Goal: Answer question/provide support

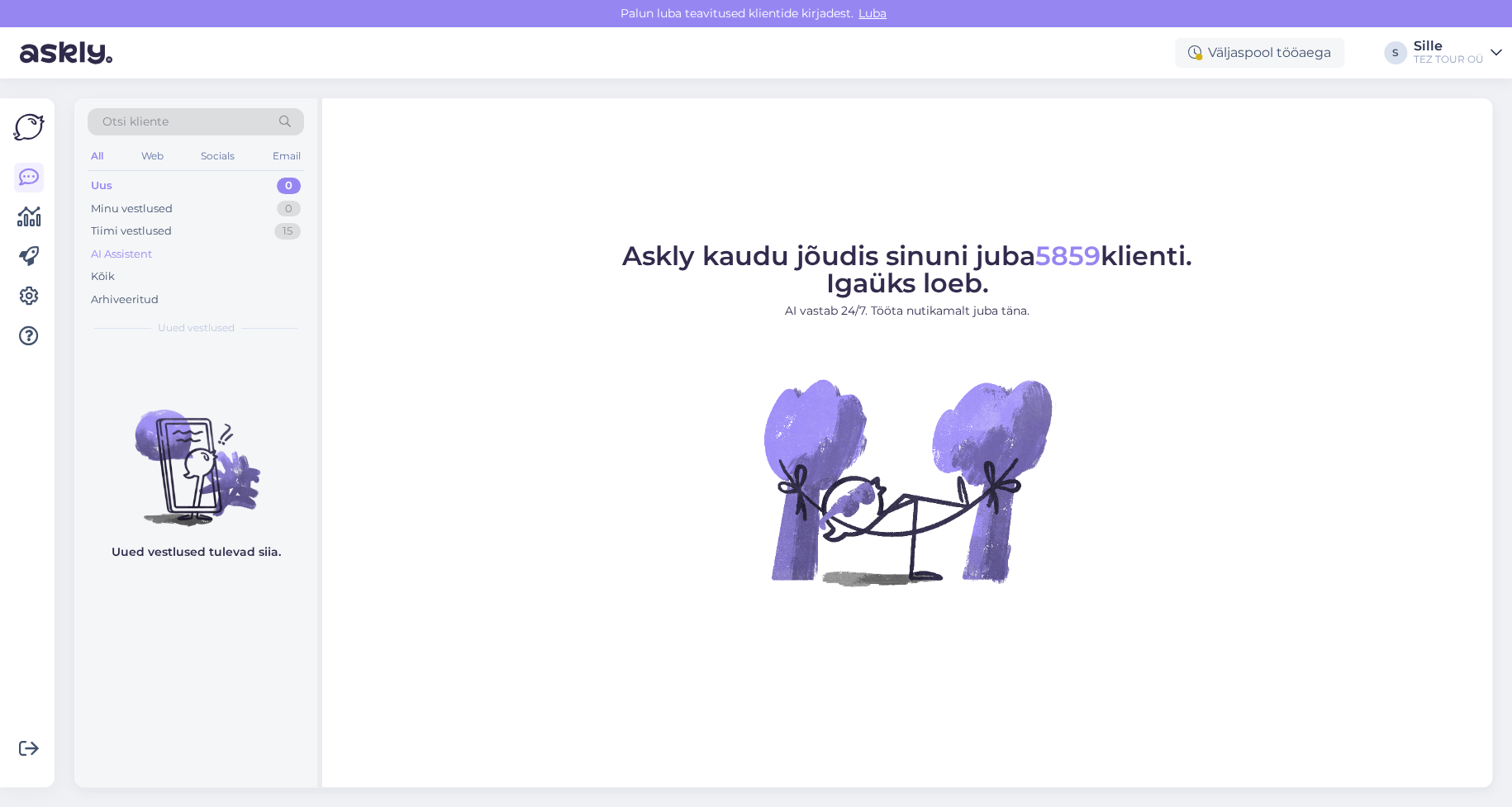
click at [123, 254] on div "AI Assistent" at bounding box center [121, 254] width 61 height 17
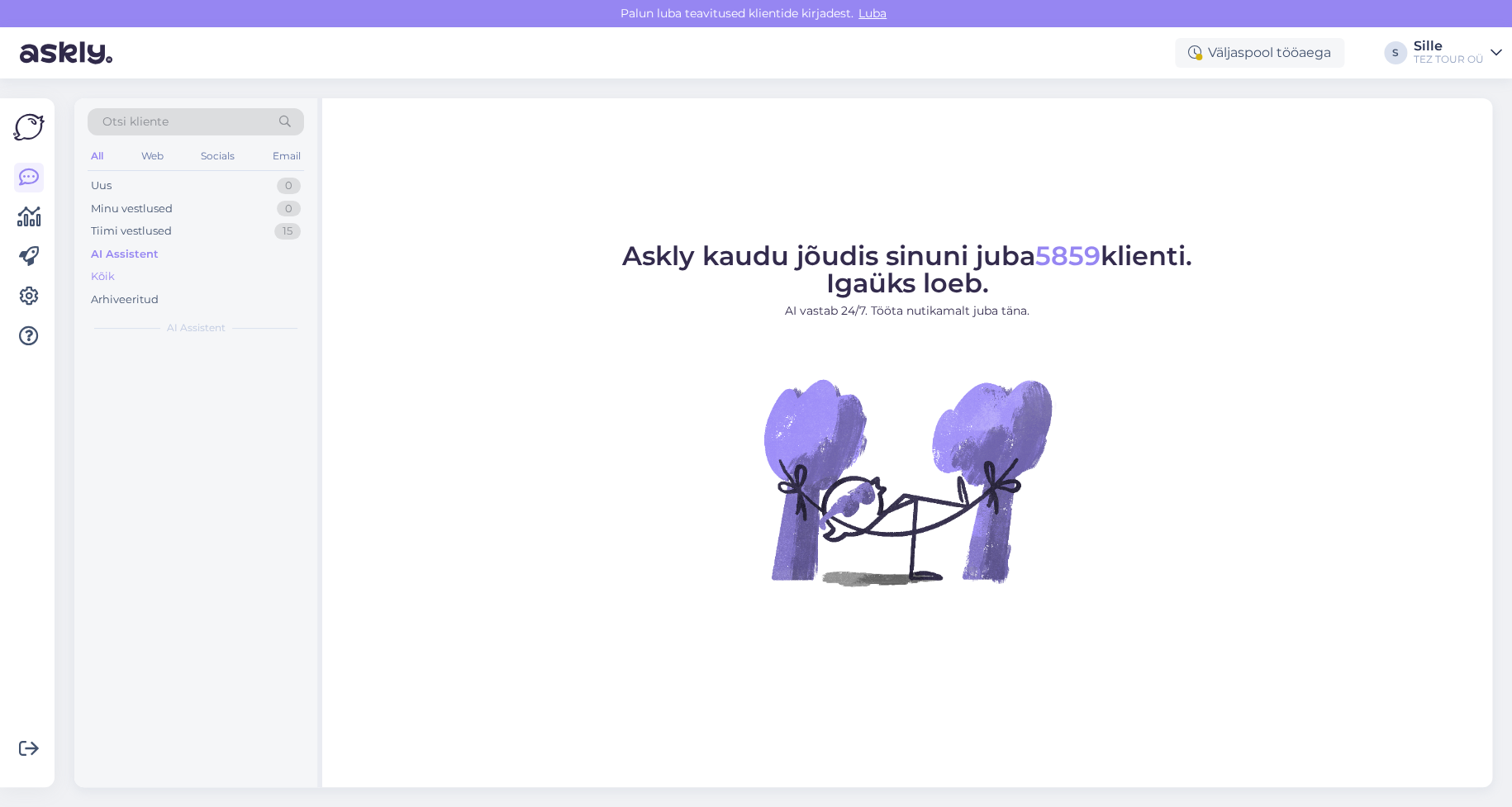
click at [101, 275] on div "Kõik" at bounding box center [103, 276] width 24 height 17
click at [119, 299] on div "Arhiveeritud" at bounding box center [124, 300] width 68 height 17
click at [107, 271] on div "Kõik" at bounding box center [103, 276] width 24 height 17
click at [120, 252] on div "AI Assistent" at bounding box center [121, 254] width 61 height 17
click at [133, 230] on div "Tiimi vestlused" at bounding box center [131, 231] width 81 height 17
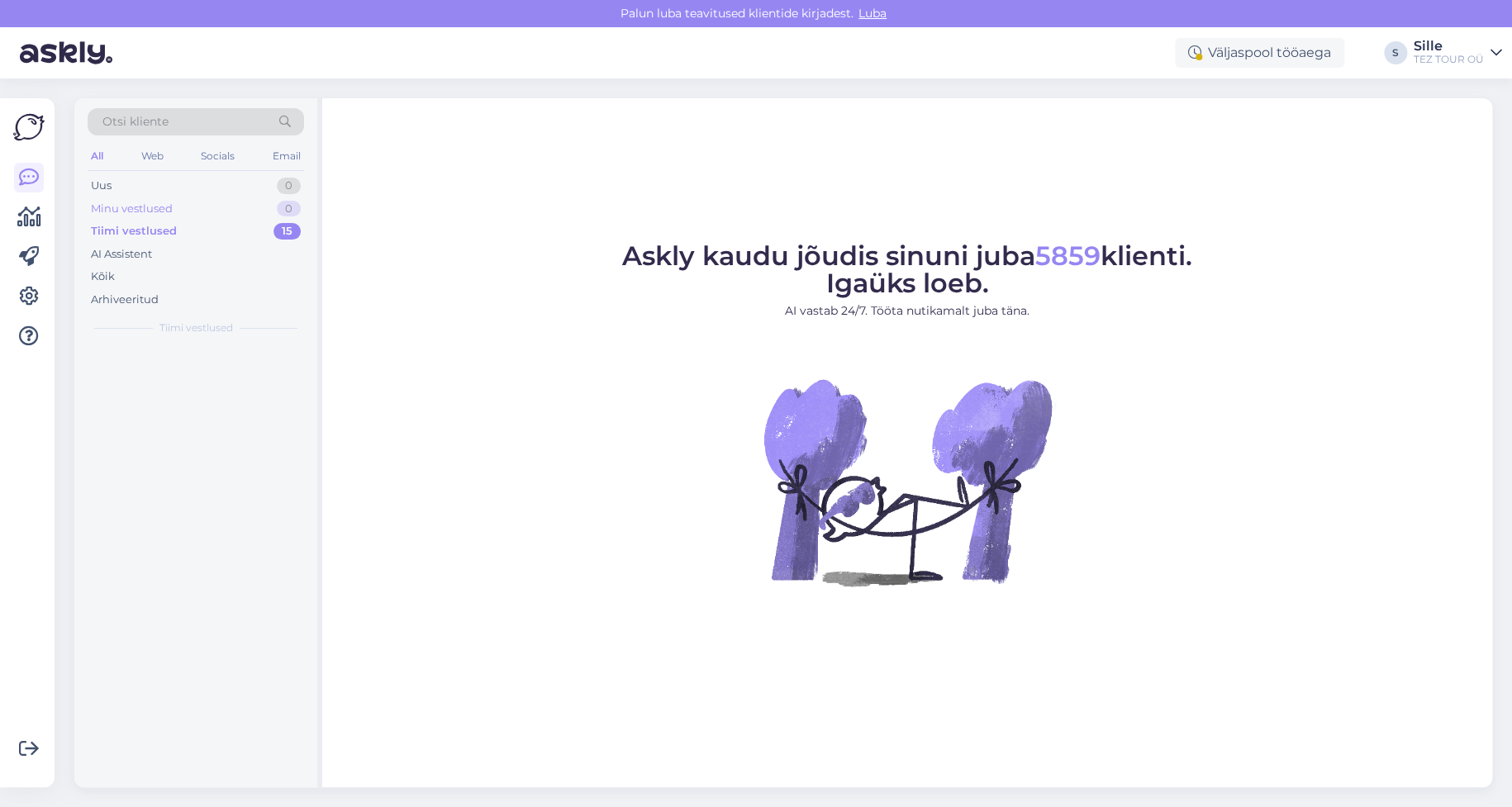
click at [139, 204] on div "Minu vestlused" at bounding box center [132, 209] width 82 height 17
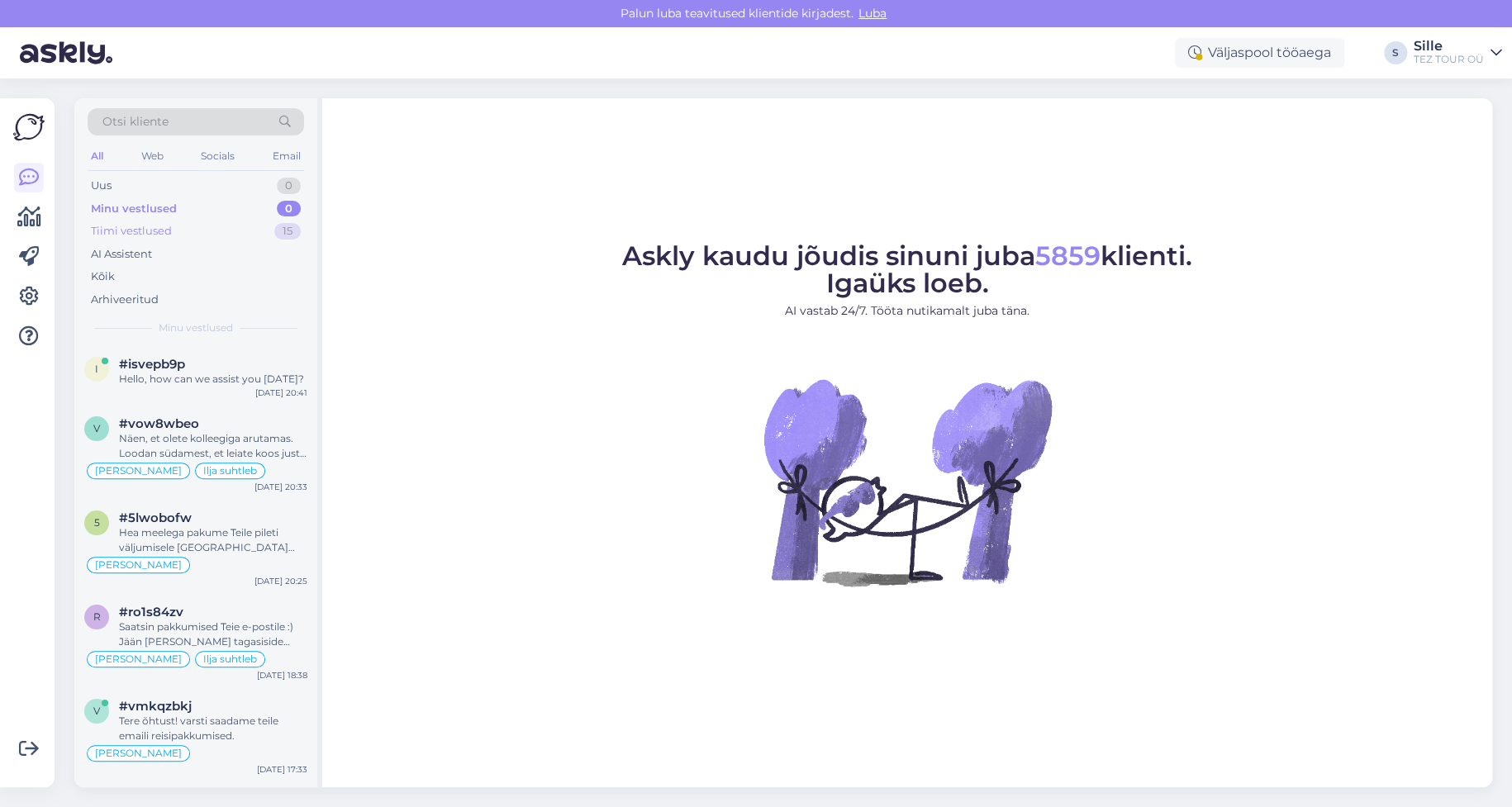
click at [141, 227] on div "Tiimi vestlused" at bounding box center [131, 231] width 81 height 17
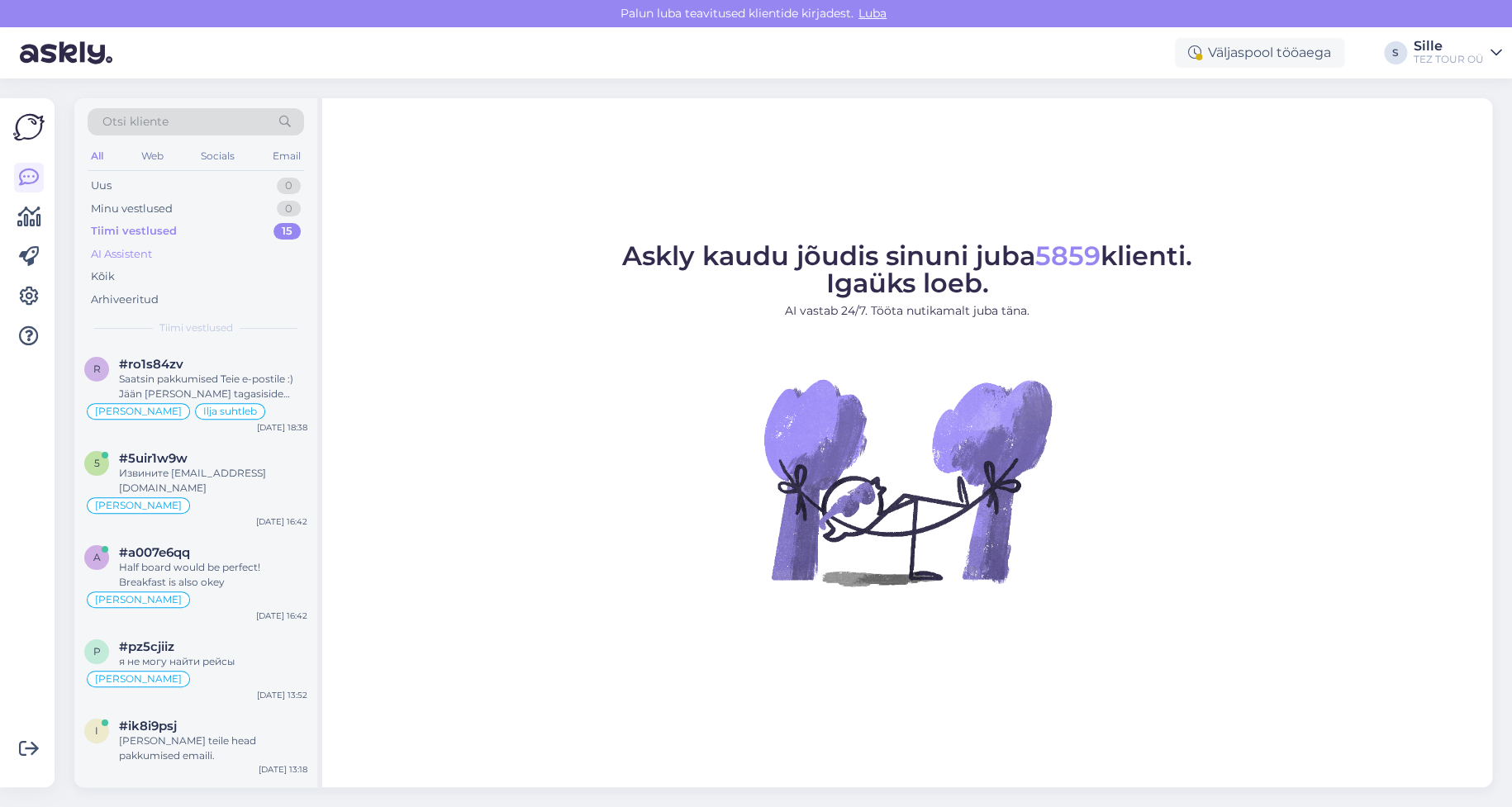
click at [120, 253] on div "AI Assistent" at bounding box center [121, 254] width 61 height 17
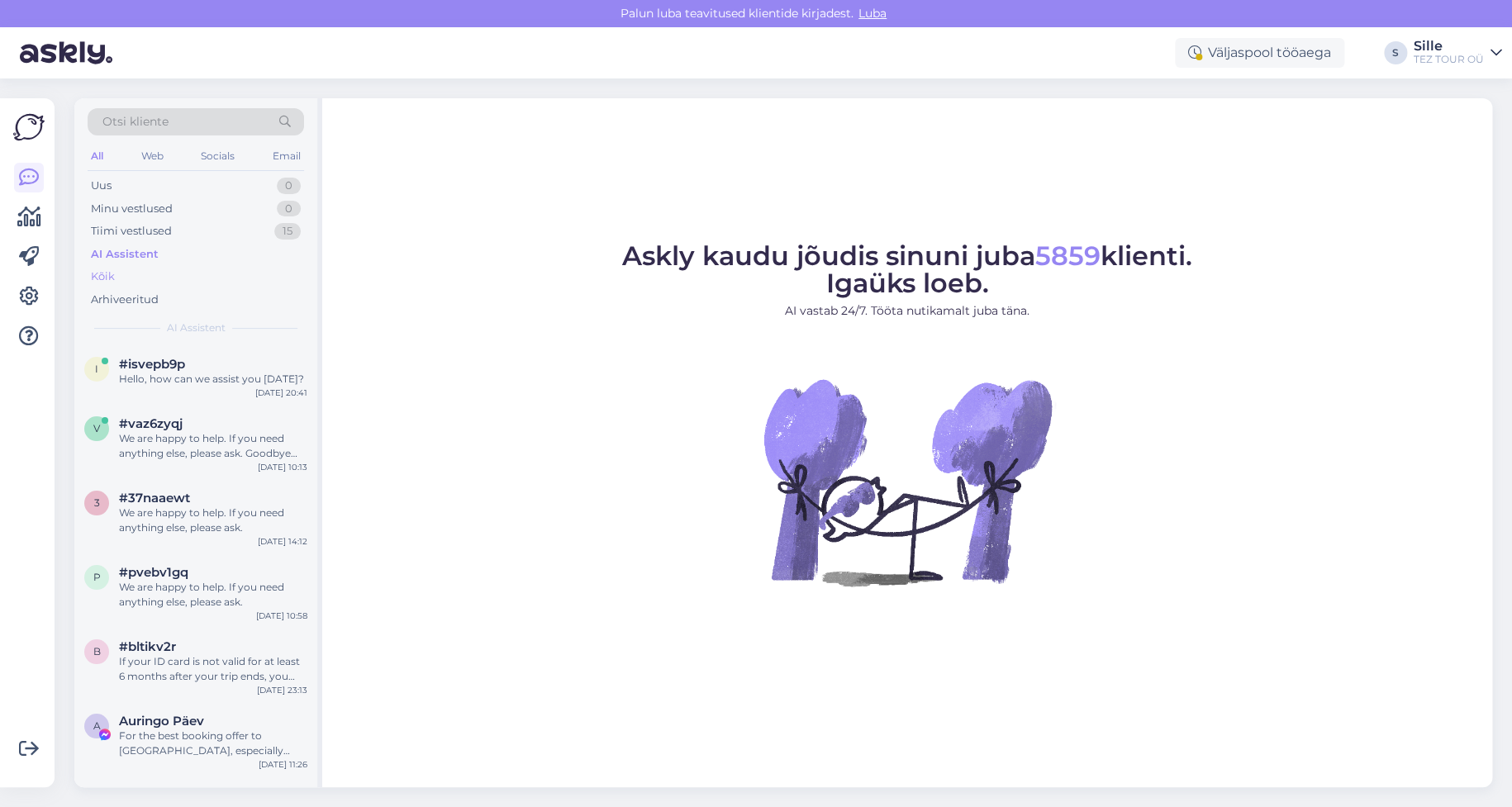
click at [109, 274] on div "Kõik" at bounding box center [103, 276] width 24 height 17
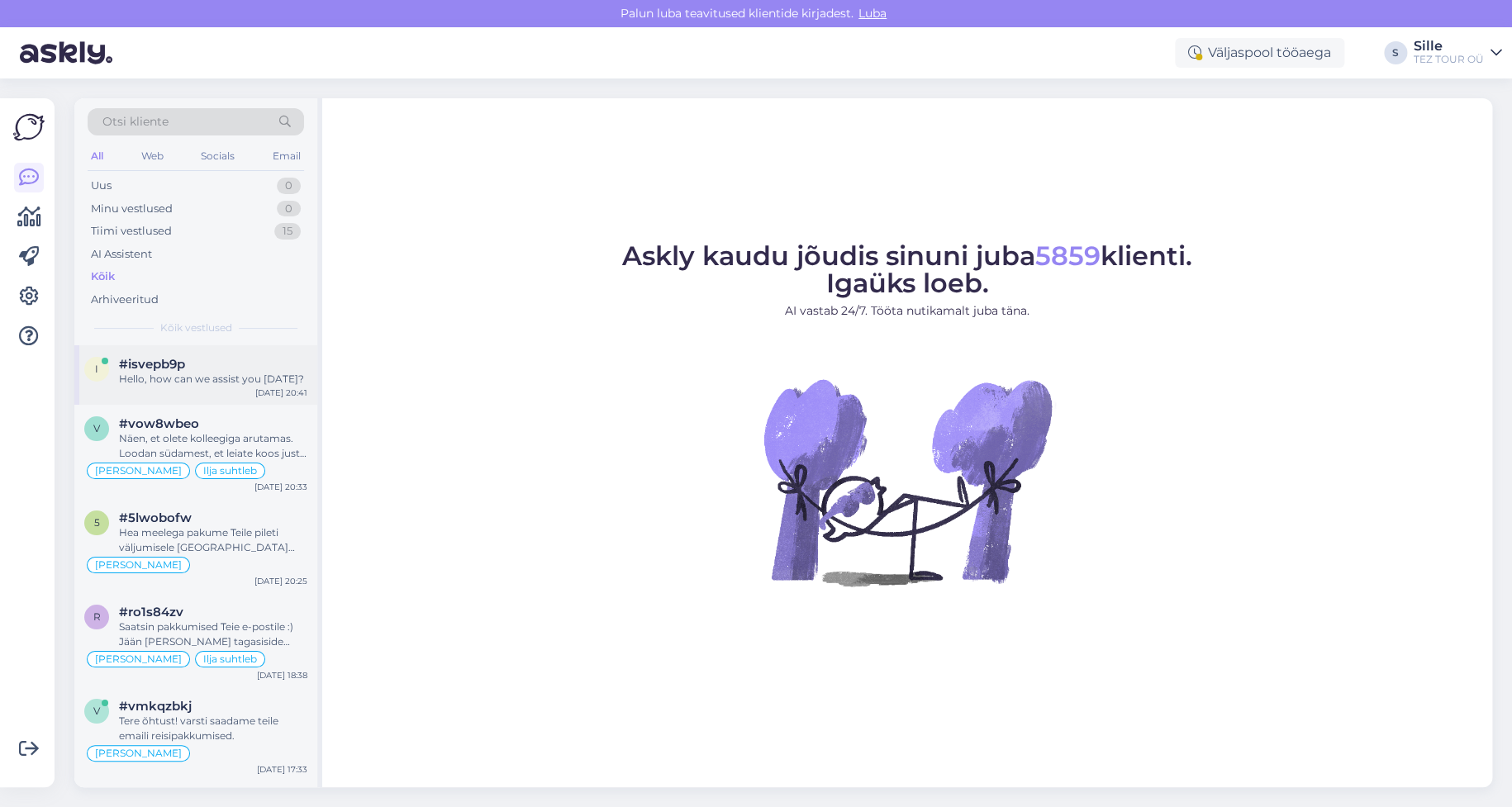
click at [173, 379] on div "Hello, how can we assist you [DATE]?" at bounding box center [213, 379] width 188 height 15
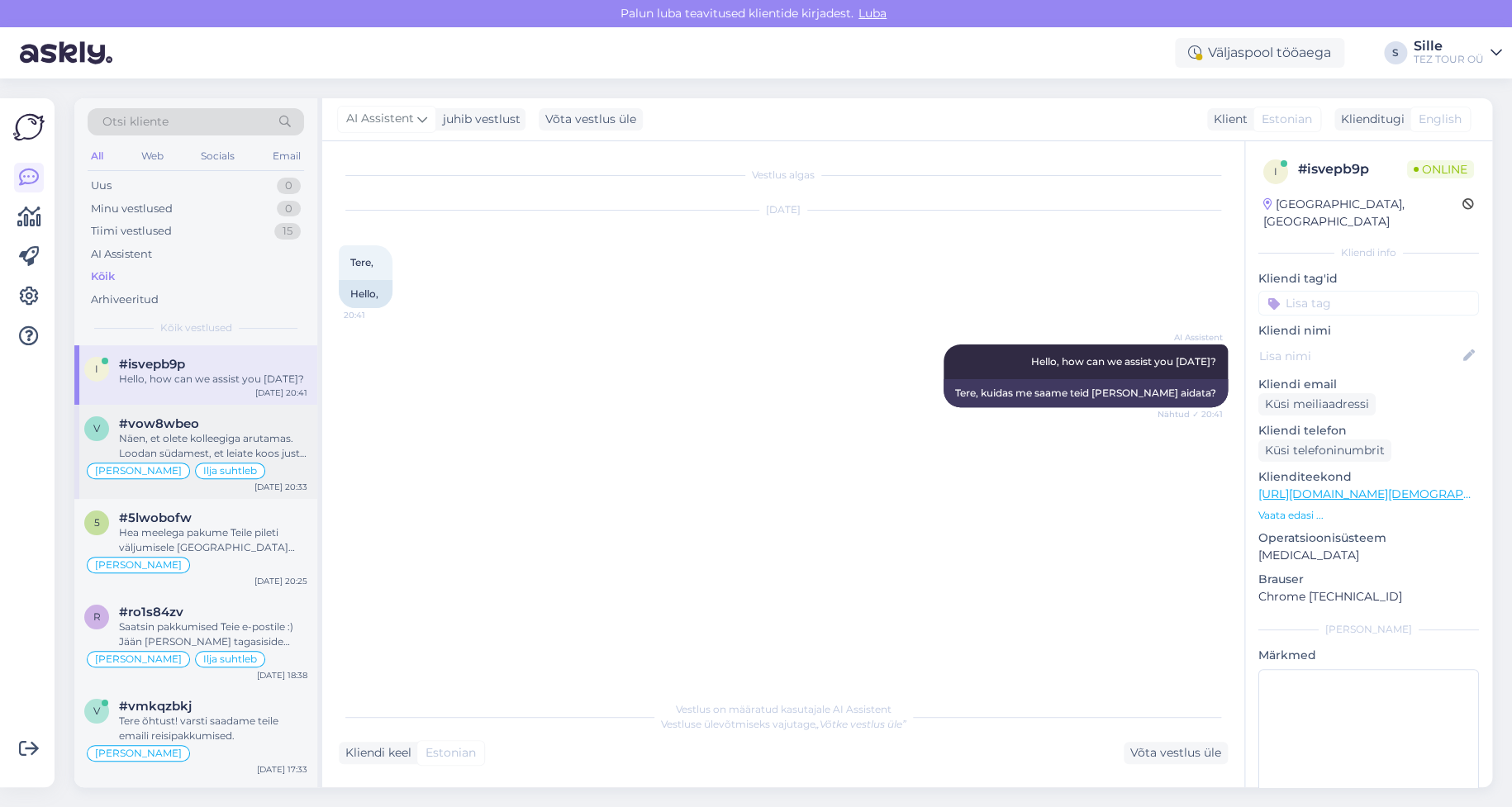
click at [214, 443] on div "Näen, et olete kolleegiga arutamas. Loodan südamest, et leiate koos just teile …" at bounding box center [213, 447] width 188 height 29
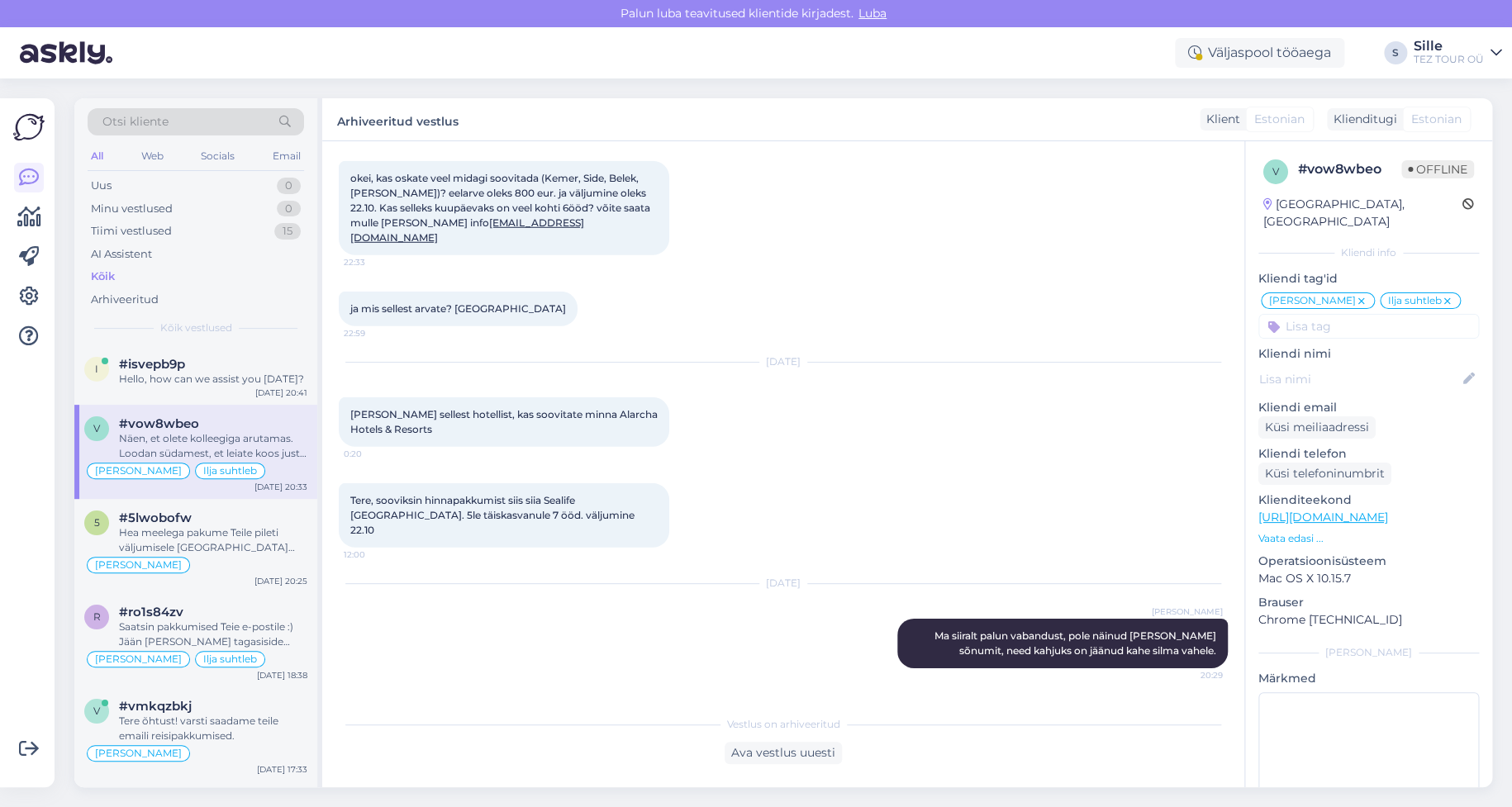
scroll to position [2415, 0]
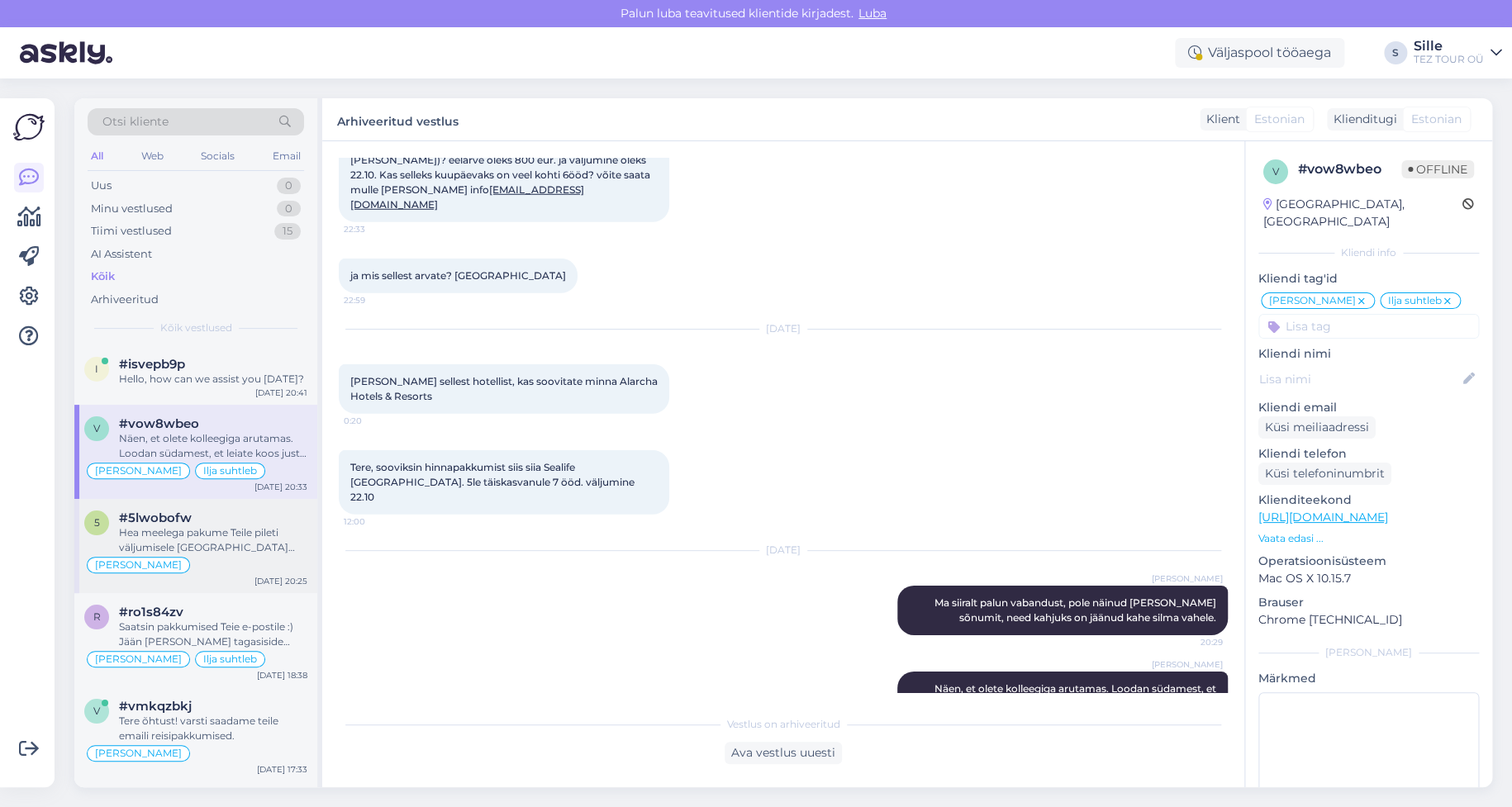
click at [156, 553] on div "Hea meelega pakume Teile pileti väljumisele [GEOGRAPHIC_DATA] [GEOGRAPHIC_DATA]…" at bounding box center [213, 541] width 188 height 29
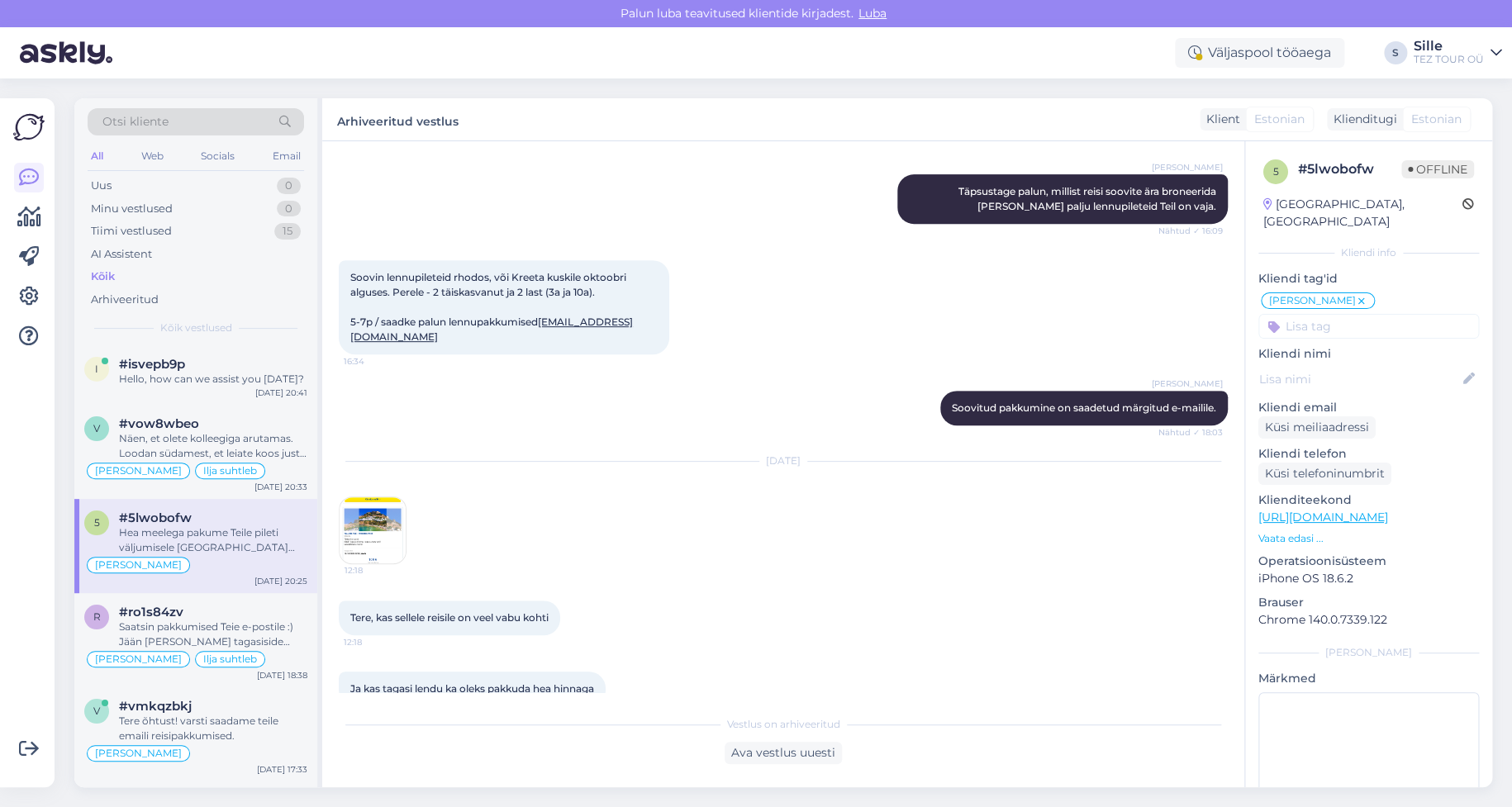
scroll to position [599, 0]
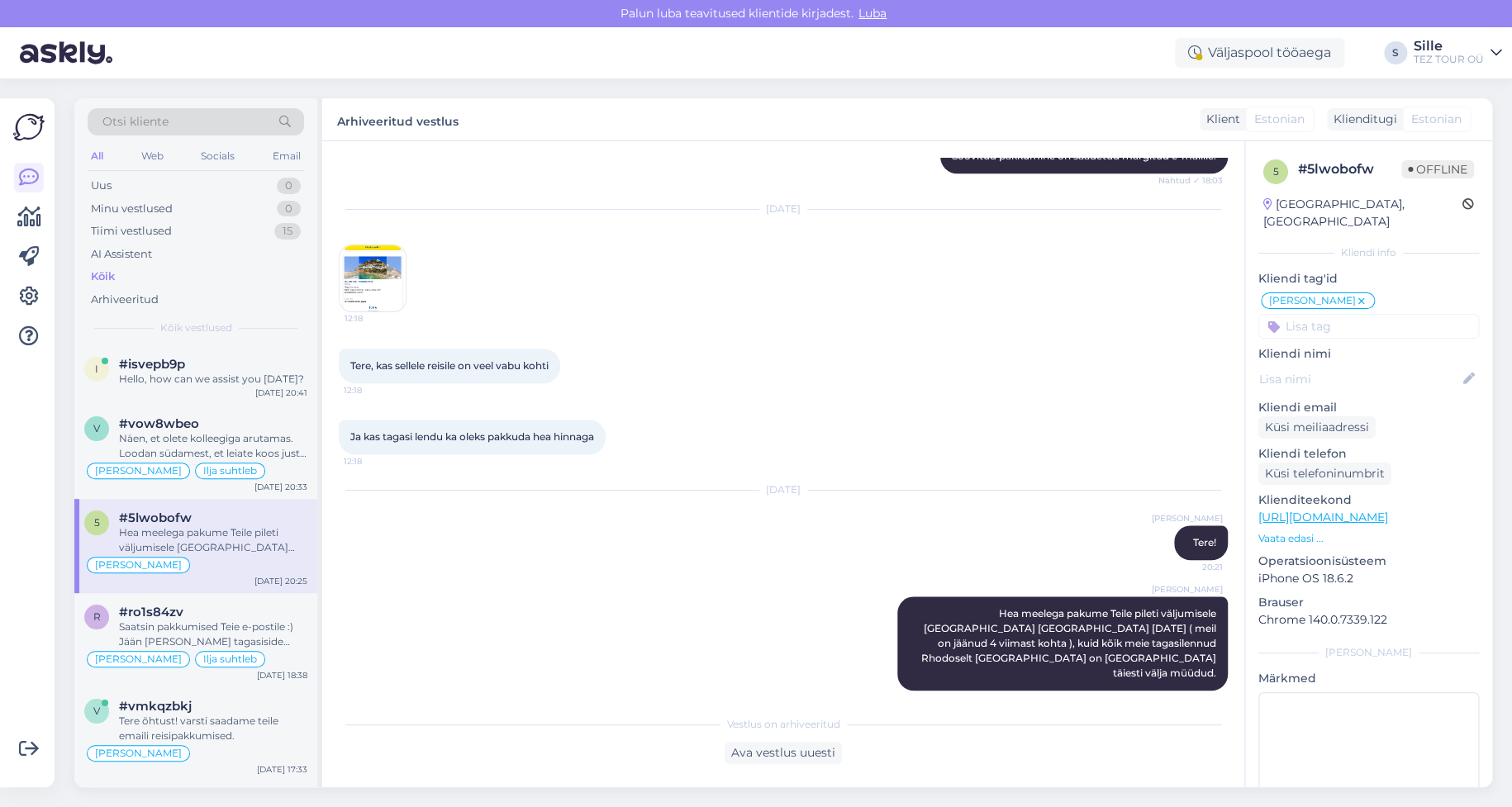
click at [377, 283] on img at bounding box center [373, 279] width 67 height 67
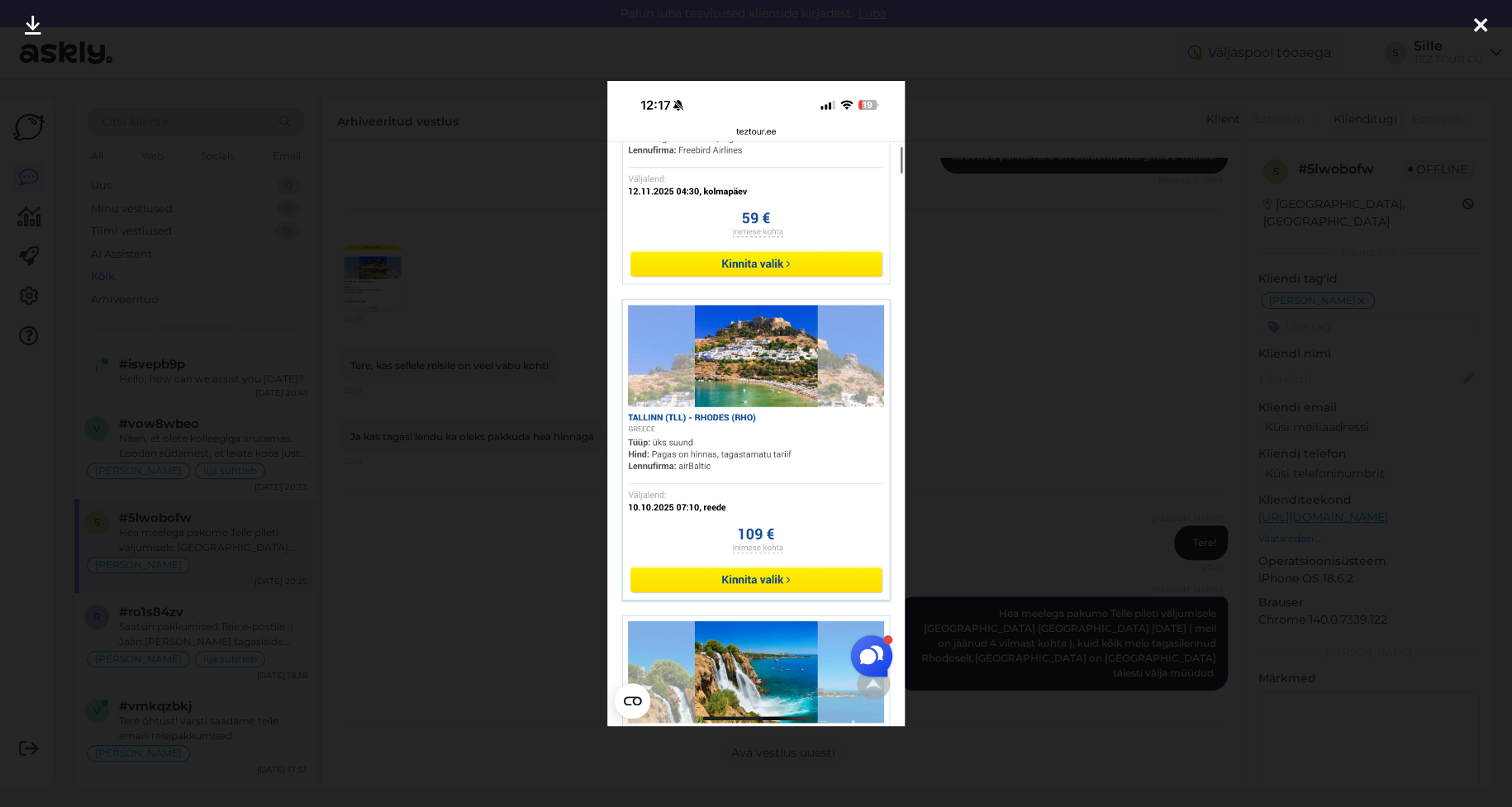
click at [1483, 25] on icon at bounding box center [1482, 26] width 14 height 22
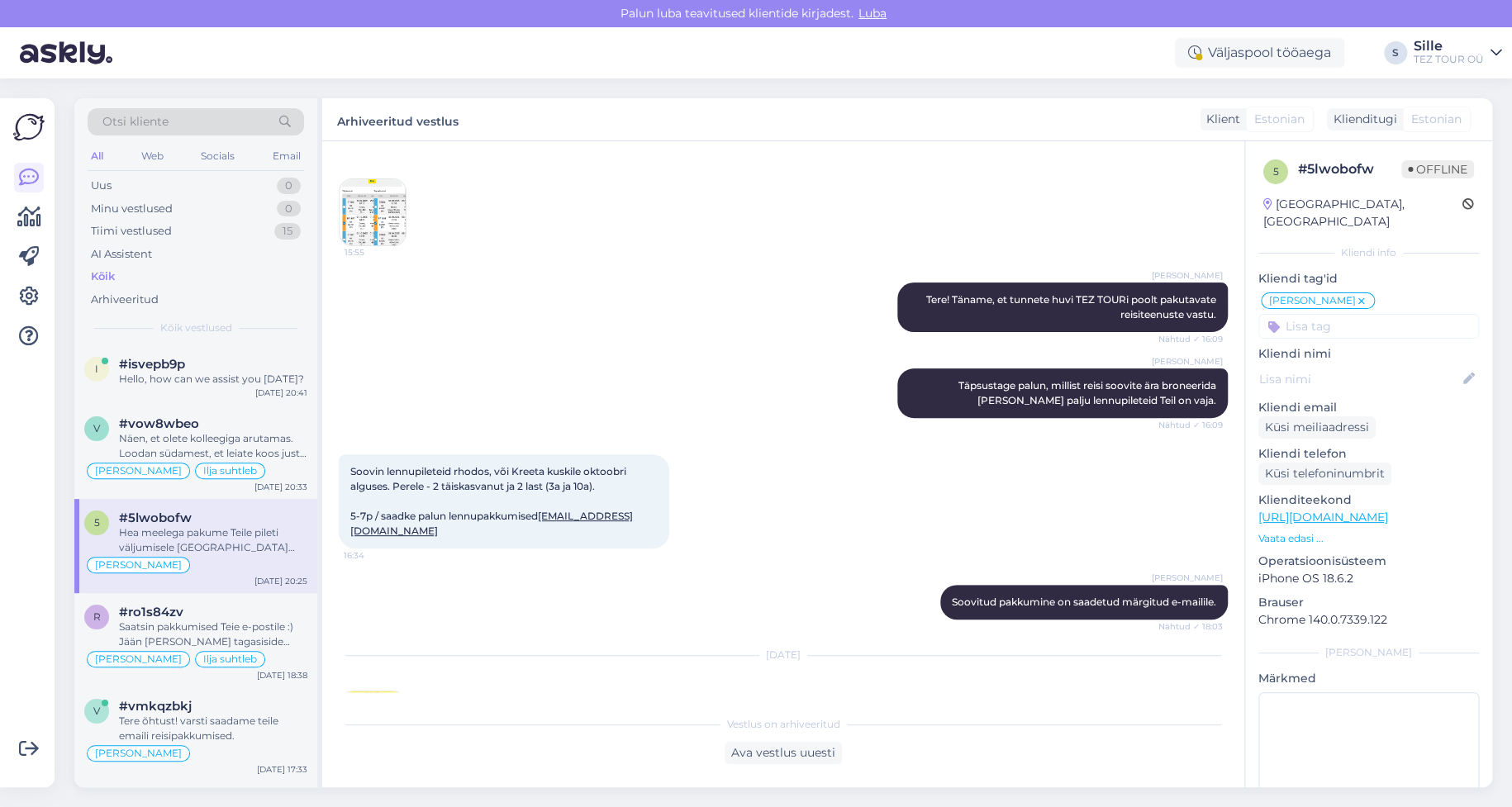
scroll to position [0, 0]
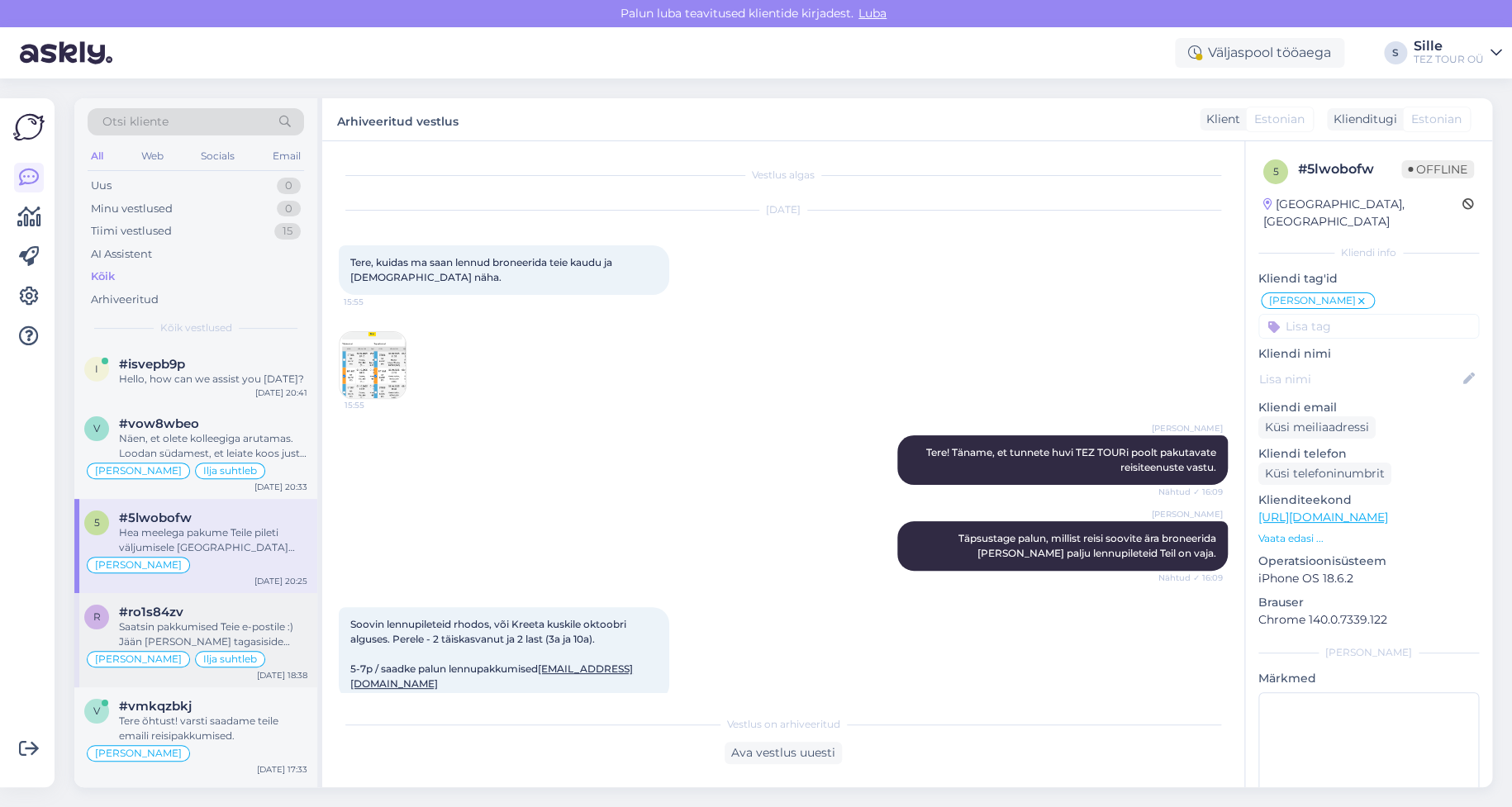
click at [158, 640] on div "Saatsin pakkumised Teie e-postile :) Jään [PERSON_NAME] tagasiside ootama" at bounding box center [213, 635] width 188 height 29
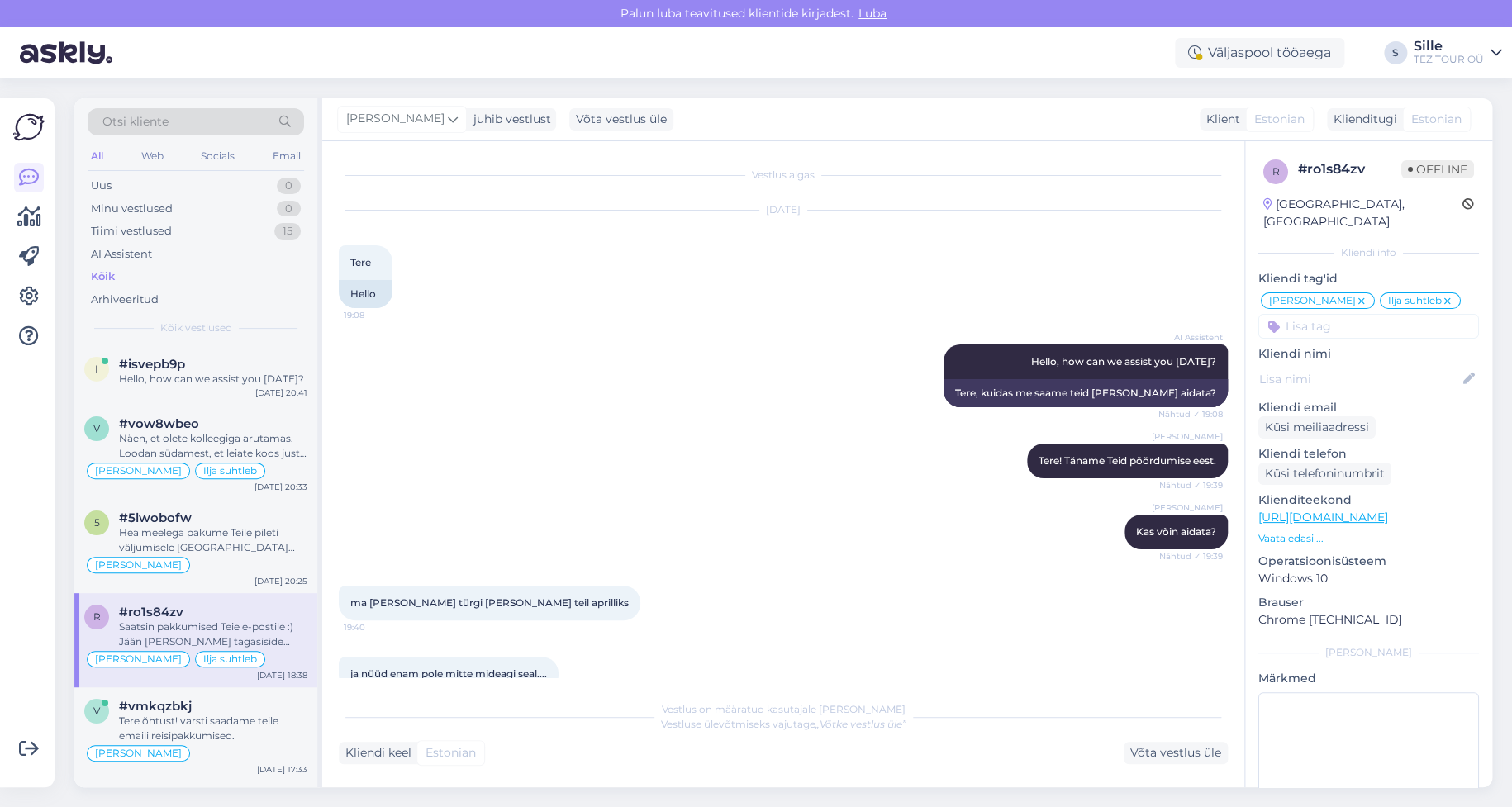
scroll to position [2941, 0]
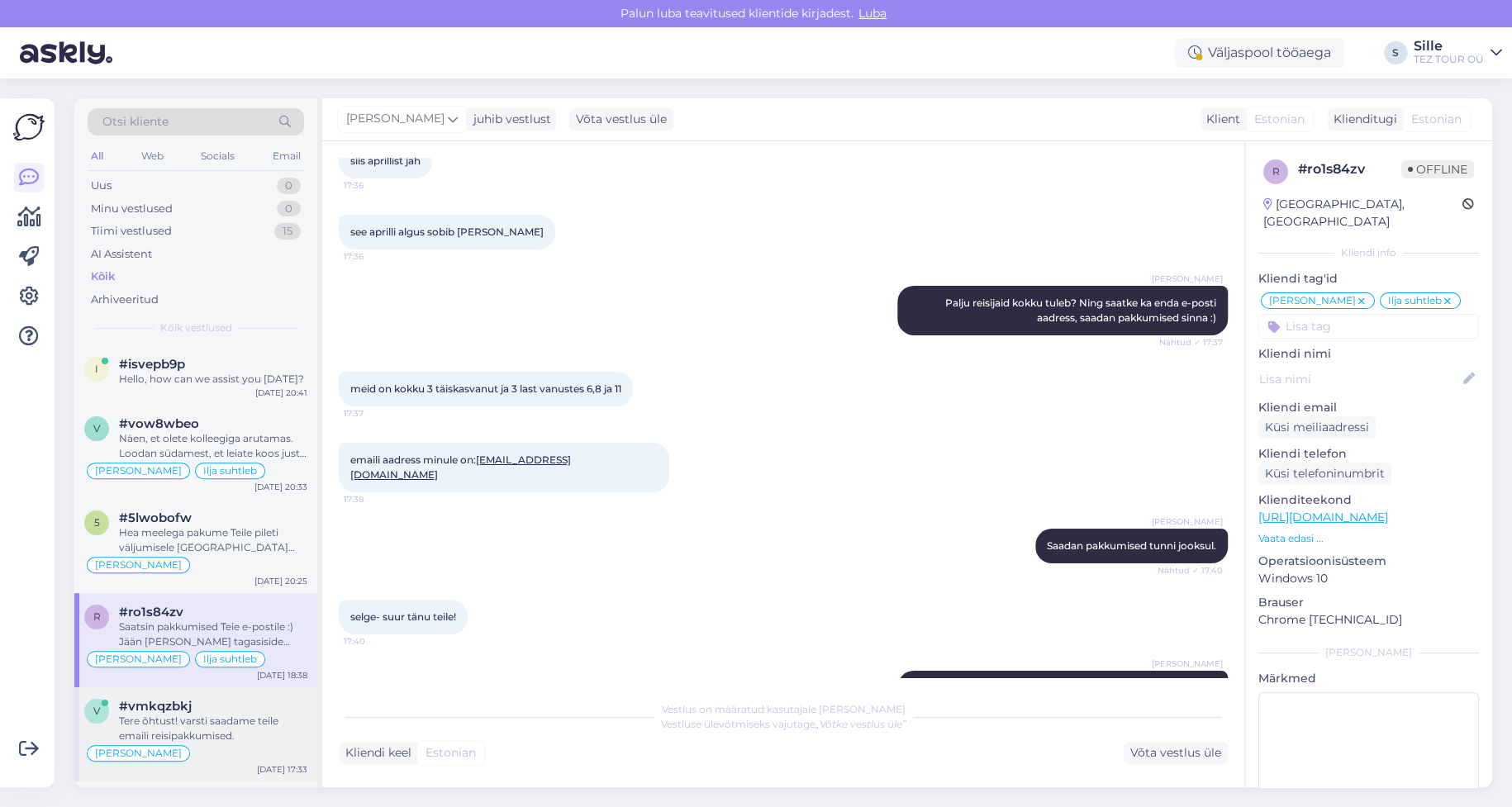
click at [161, 717] on div "Tere õhtust! varsti saadame teile emaili reisipakkumised." at bounding box center [213, 729] width 188 height 29
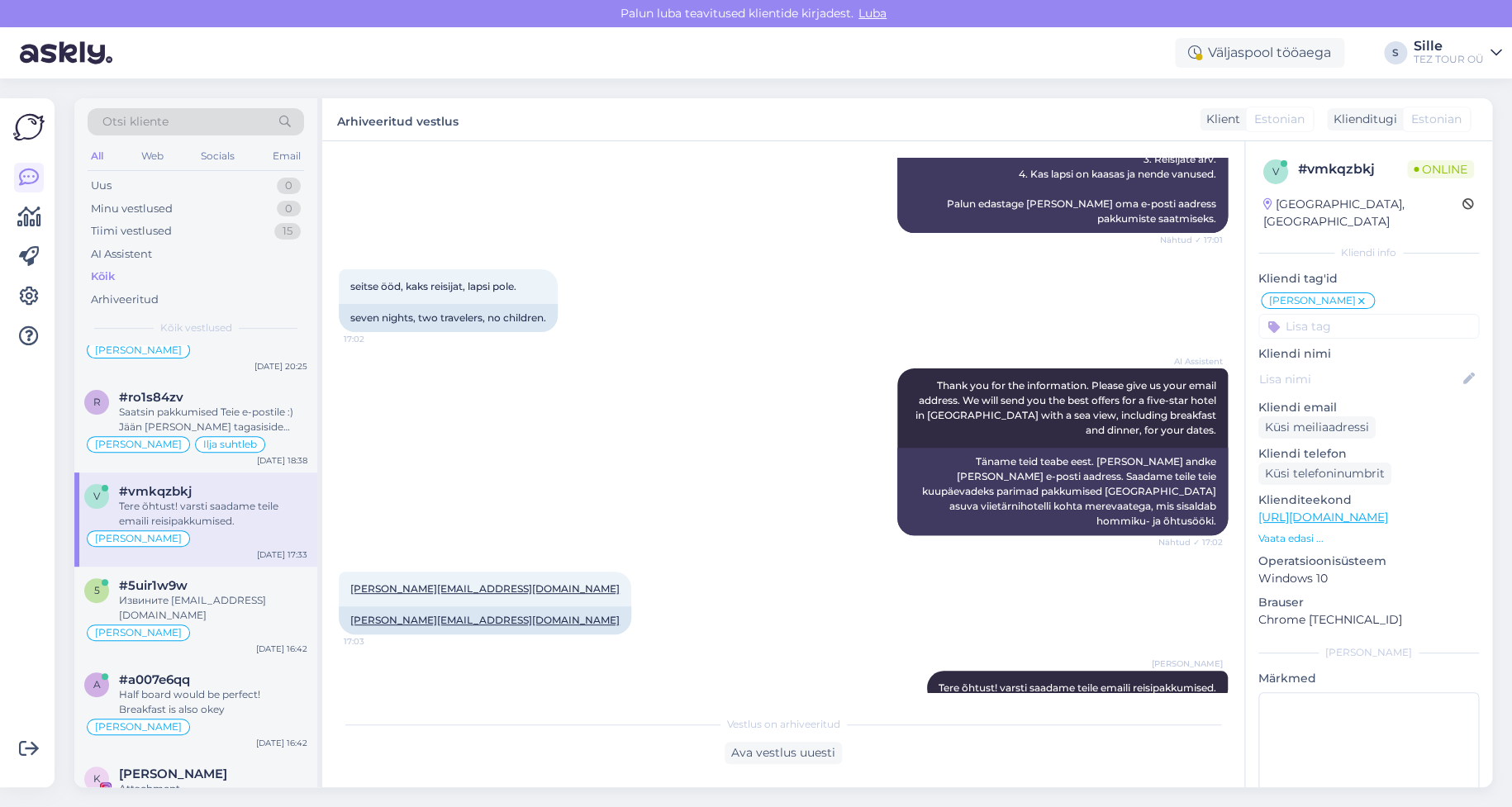
scroll to position [331, 0]
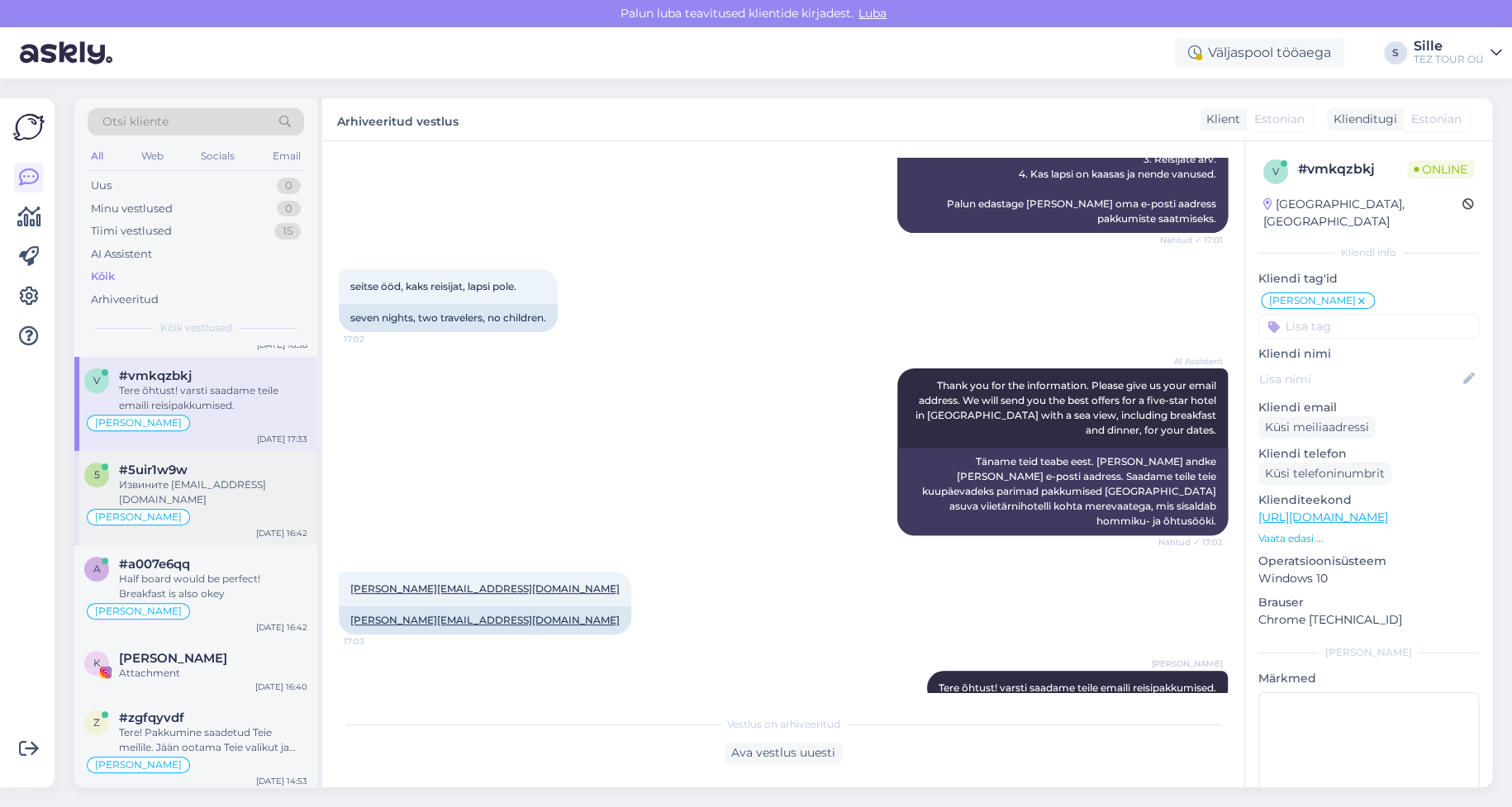
click at [209, 493] on div "Извините [EMAIL_ADDRESS][DOMAIN_NAME]" at bounding box center [213, 493] width 188 height 29
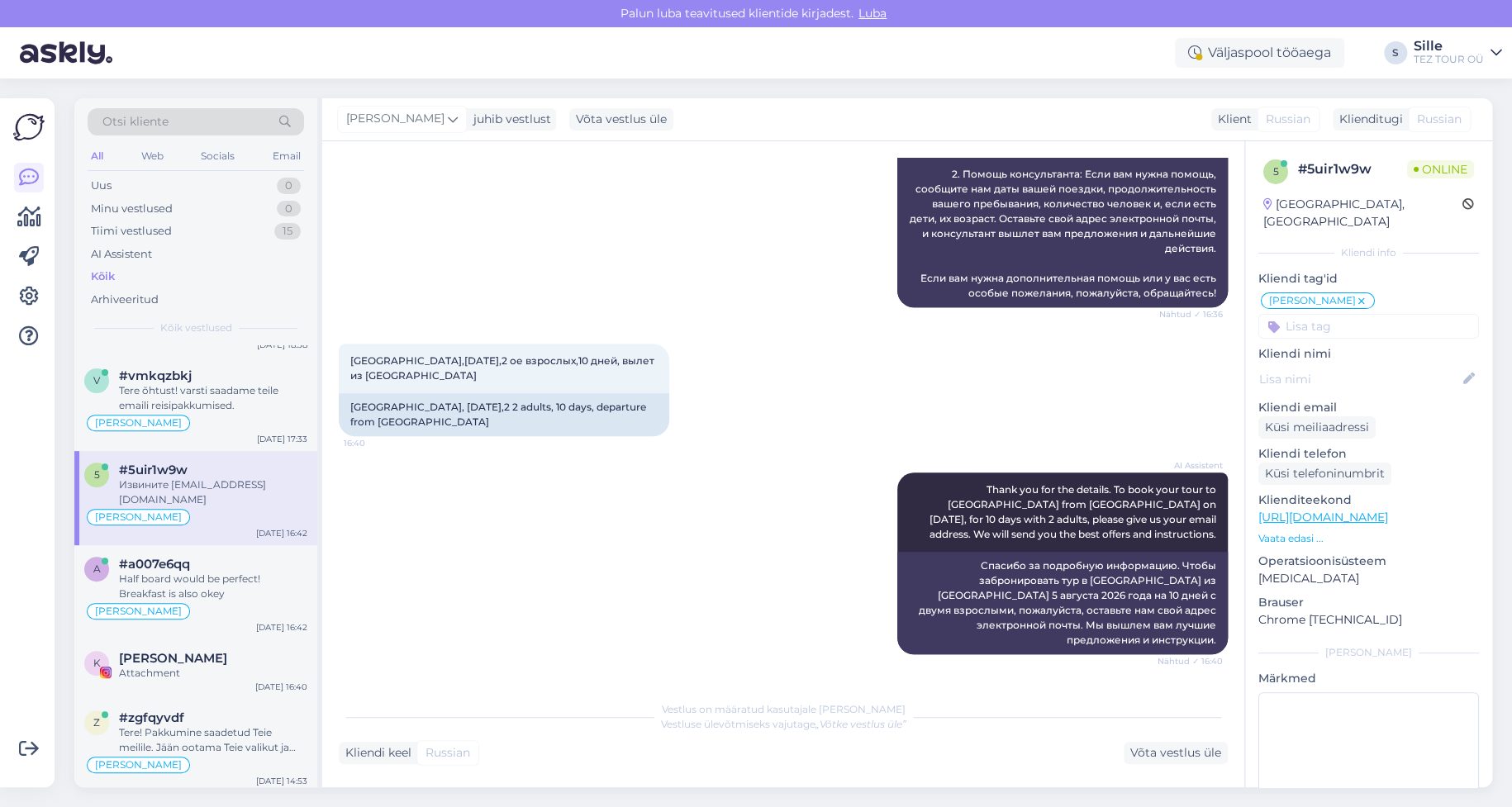
scroll to position [751, 0]
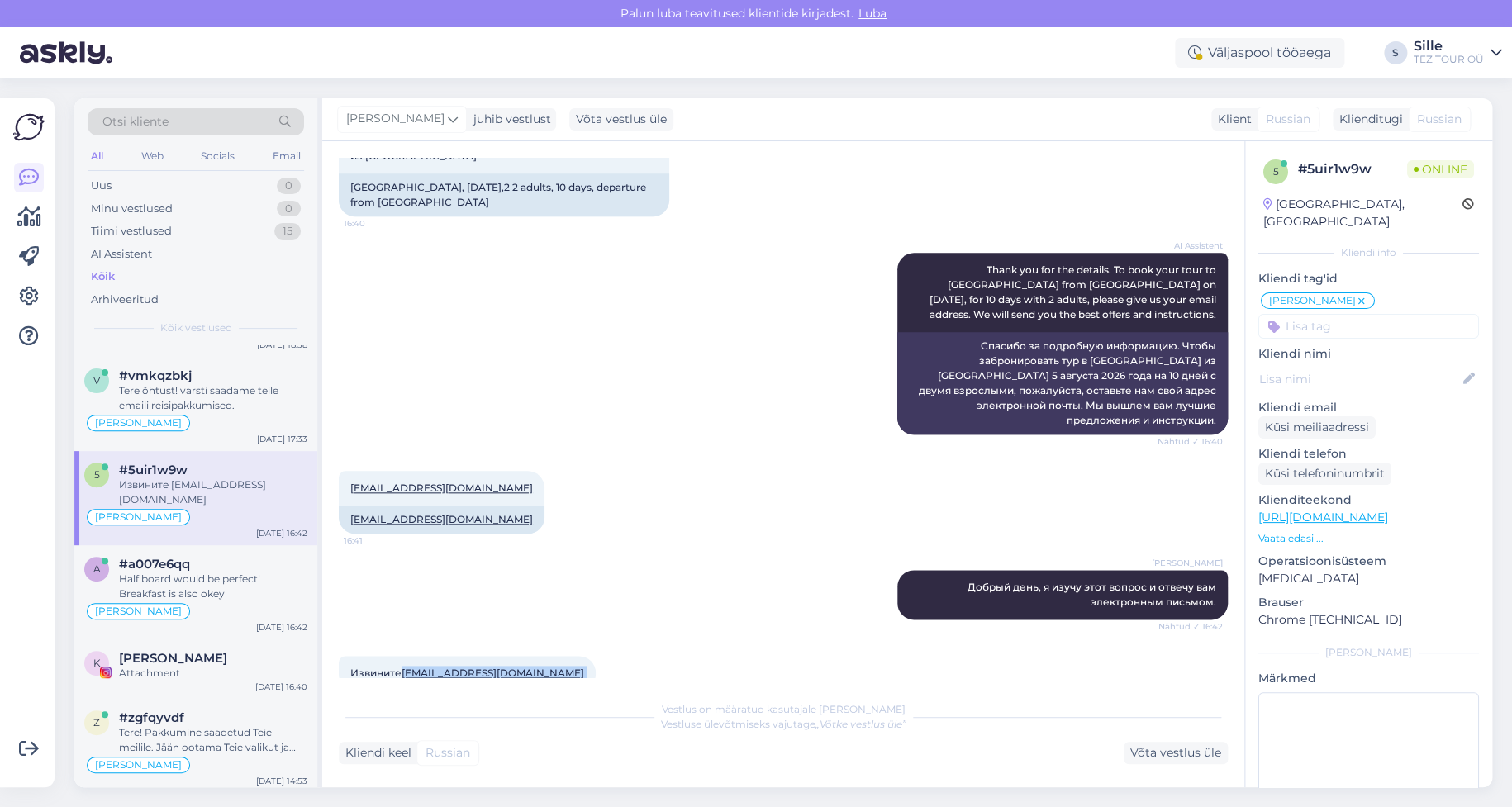
drag, startPoint x: 401, startPoint y: 645, endPoint x: 560, endPoint y: 638, distance: 159.2
click at [560, 656] on div "Извините [EMAIL_ADDRESS][DOMAIN_NAME] 16:42" at bounding box center [467, 673] width 257 height 34
copy div "[EMAIL_ADDRESS][DOMAIN_NAME] 16:42"
click at [1162, 752] on div "Võta vestlus üle" at bounding box center [1176, 753] width 104 height 23
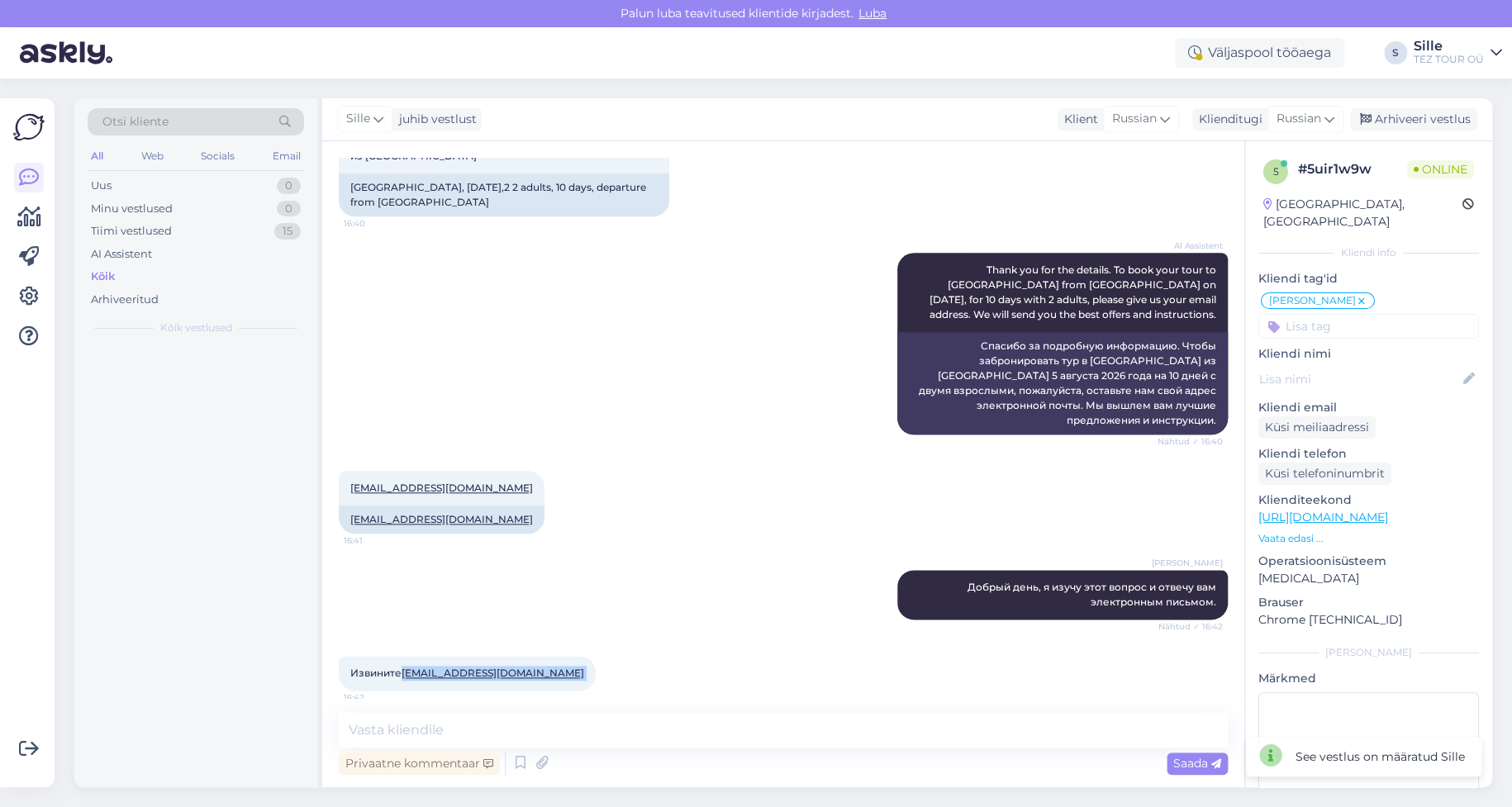
scroll to position [0, 0]
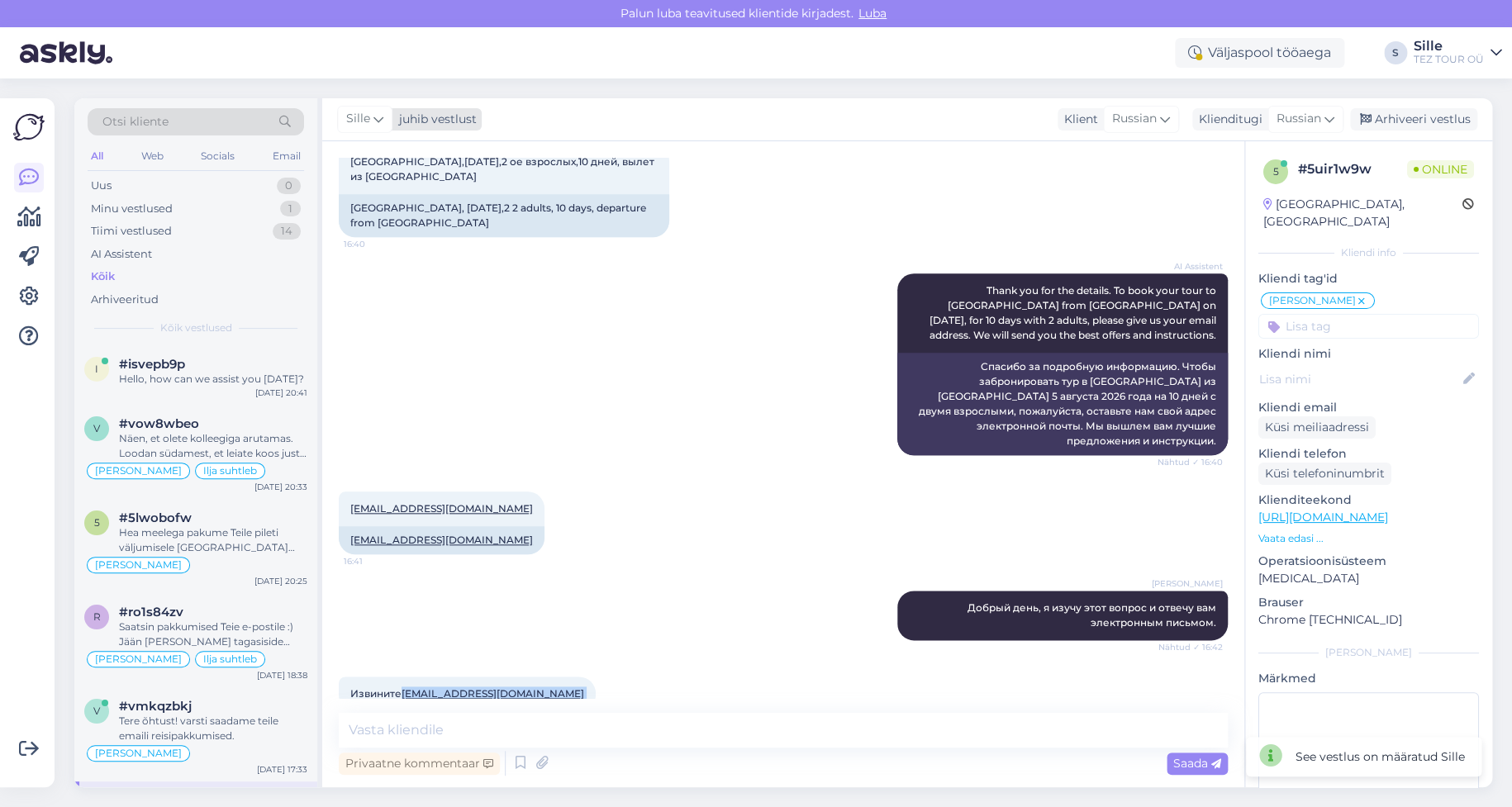
click at [376, 119] on icon at bounding box center [378, 119] width 10 height 19
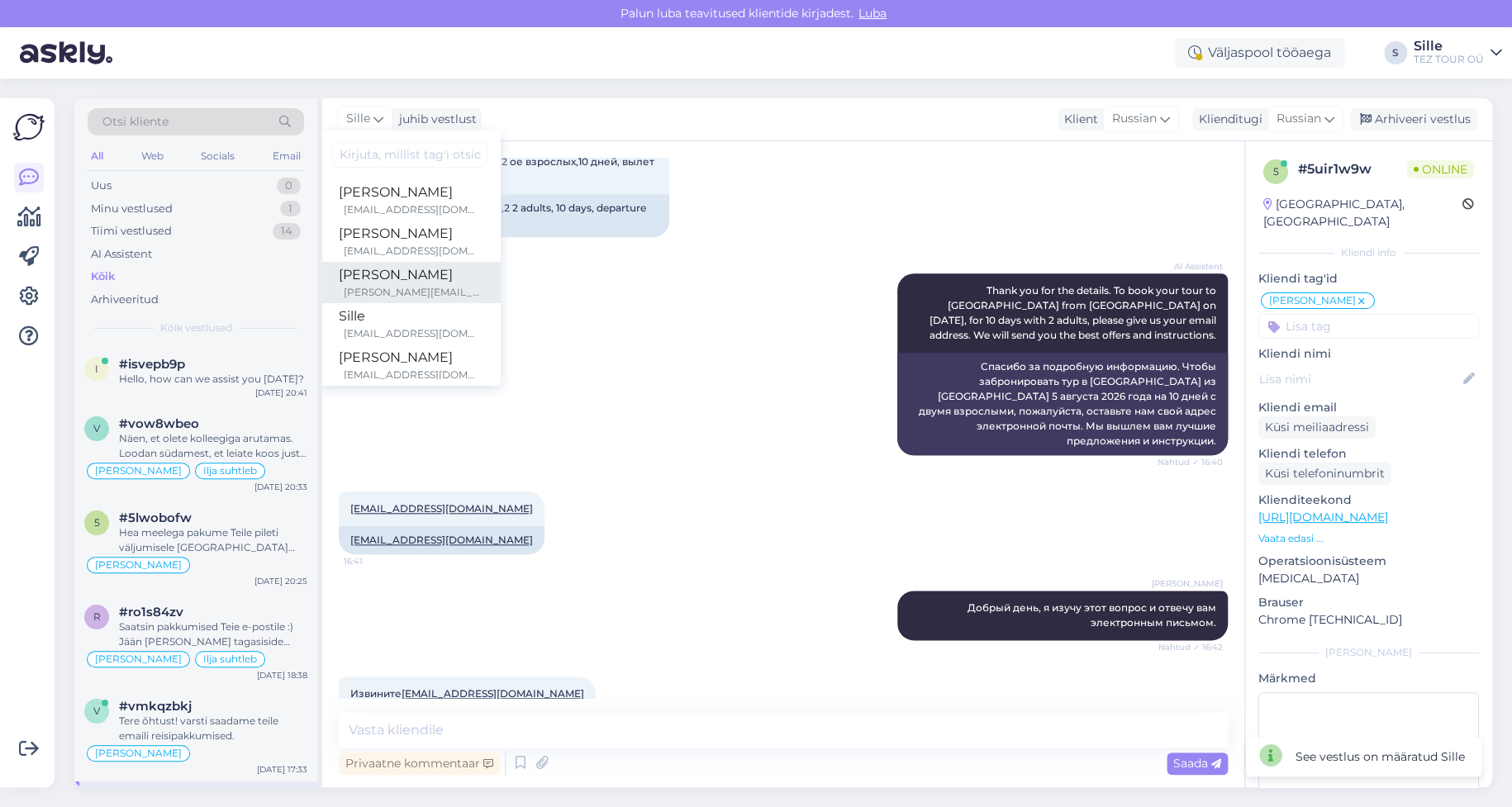
click at [400, 285] on div "[PERSON_NAME][EMAIL_ADDRESS][DOMAIN_NAME]" at bounding box center [412, 292] width 137 height 15
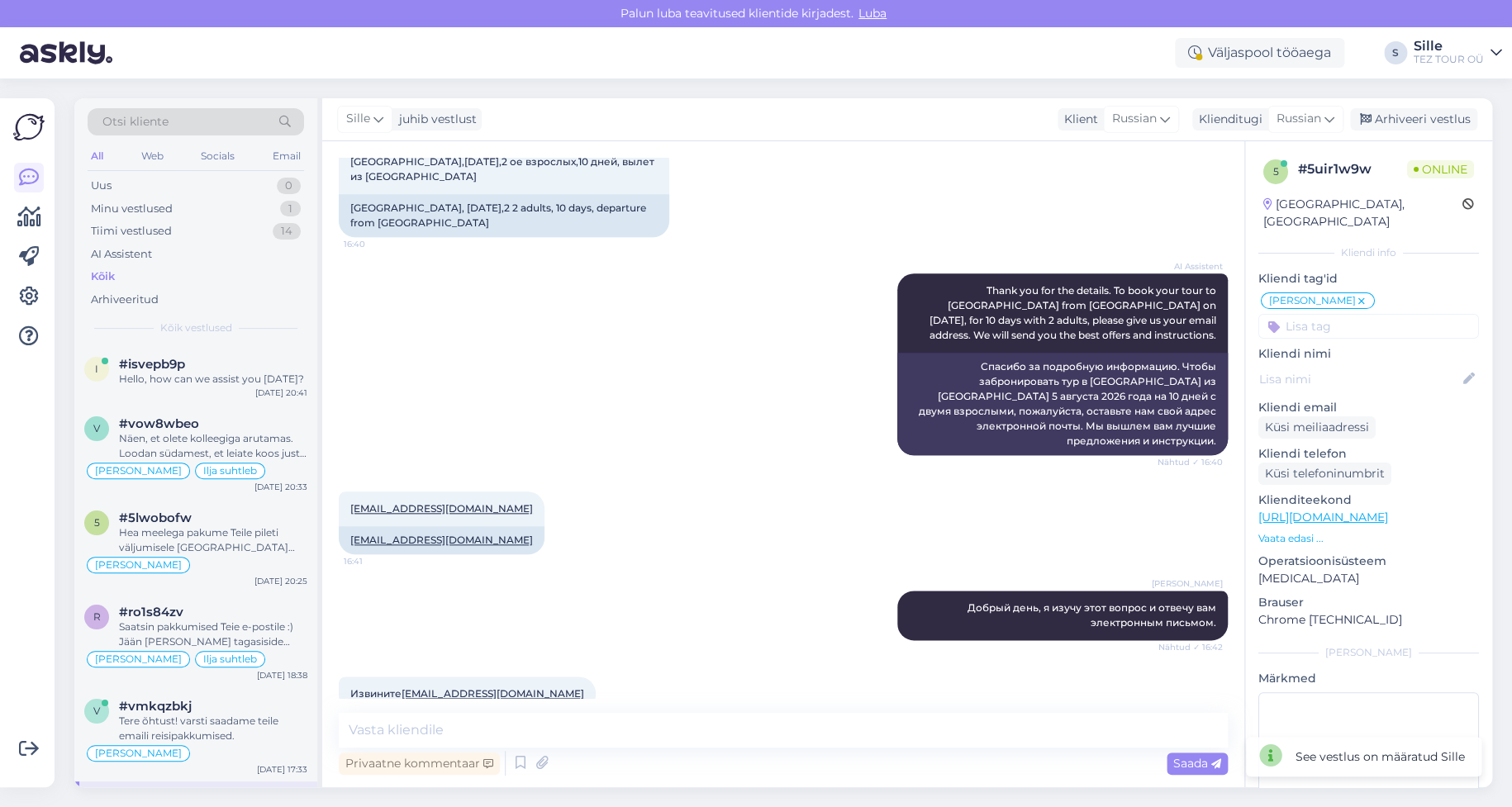
scroll to position [751, 0]
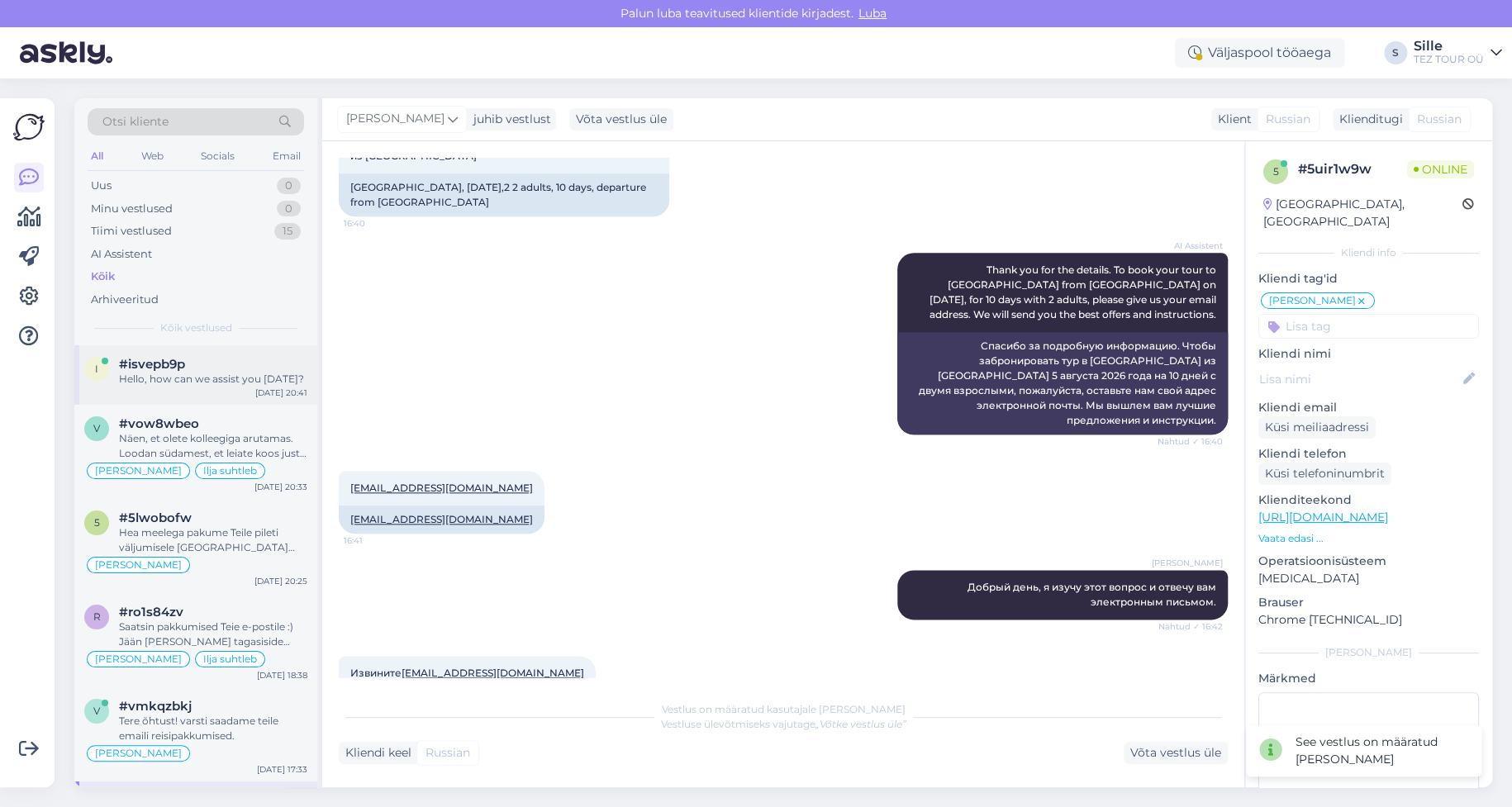
click at [249, 387] on div "i #isvepb9p Hello, how can we assist you [DATE]? [DATE] 20:41" at bounding box center [196, 375] width 243 height 60
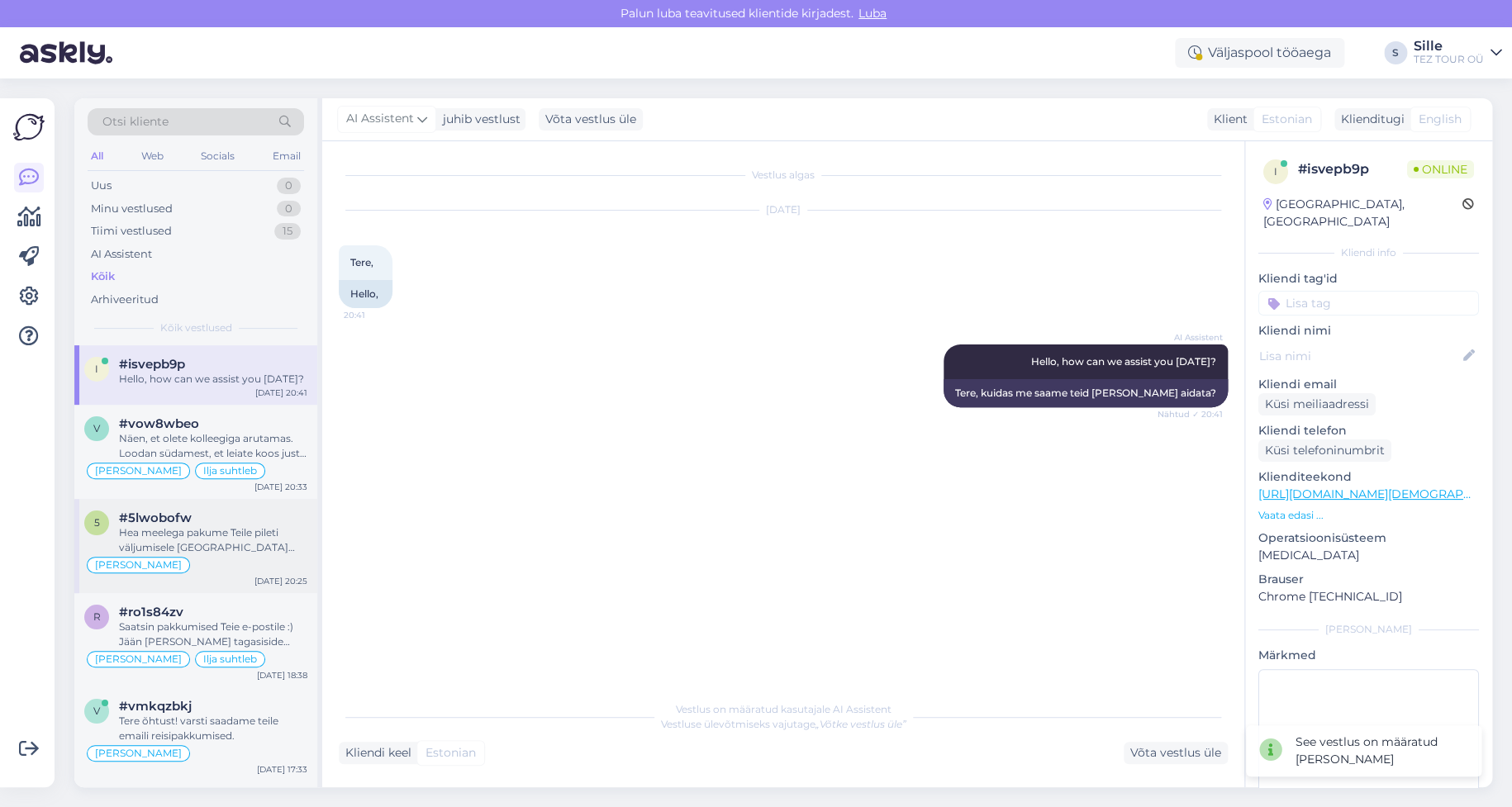
click at [229, 561] on div "[PERSON_NAME]" at bounding box center [196, 565] width 223 height 20
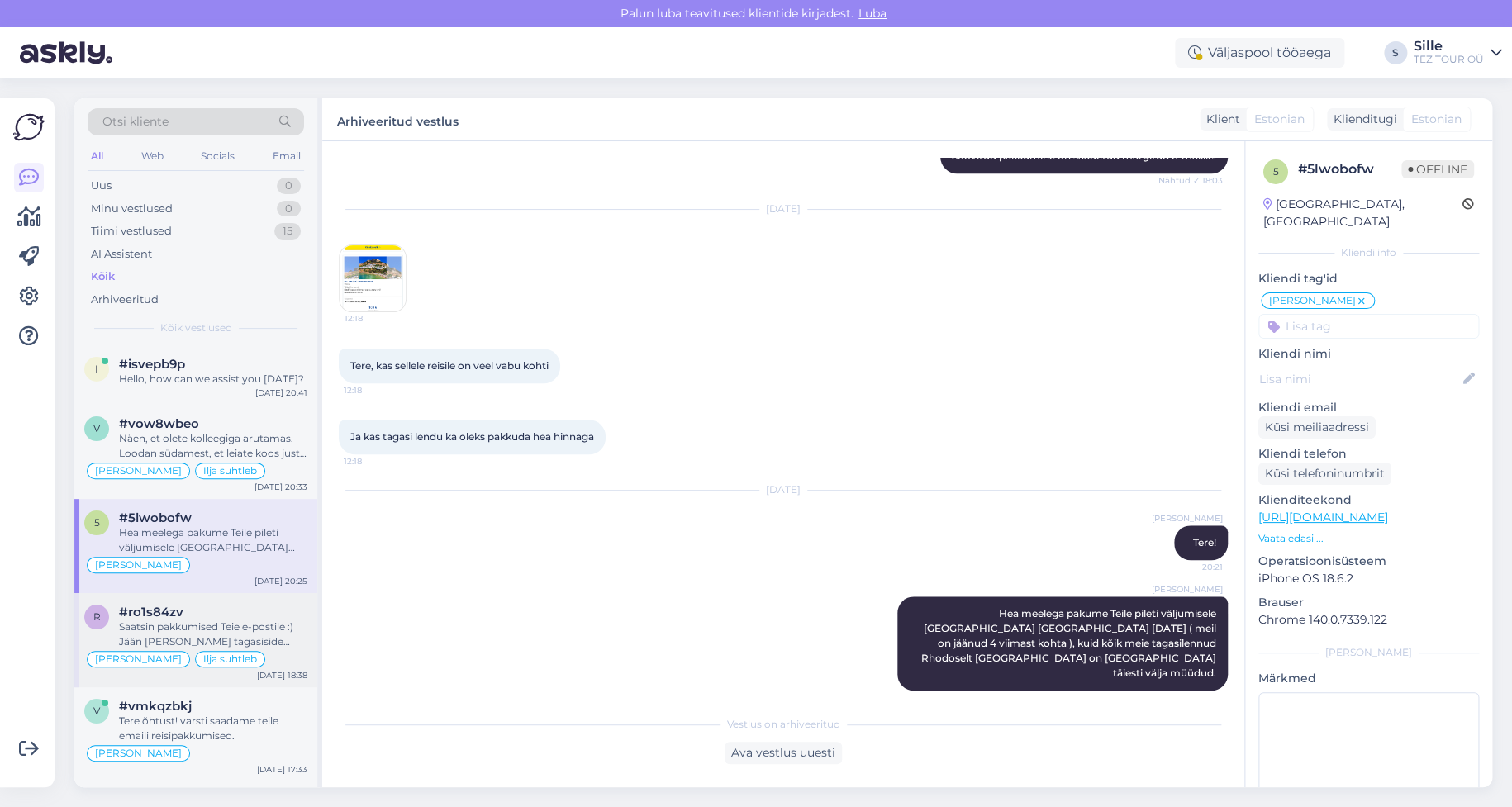
click at [196, 624] on div "Saatsin pakkumised Teie e-postile :) Jään [PERSON_NAME] tagasiside ootama" at bounding box center [213, 635] width 188 height 29
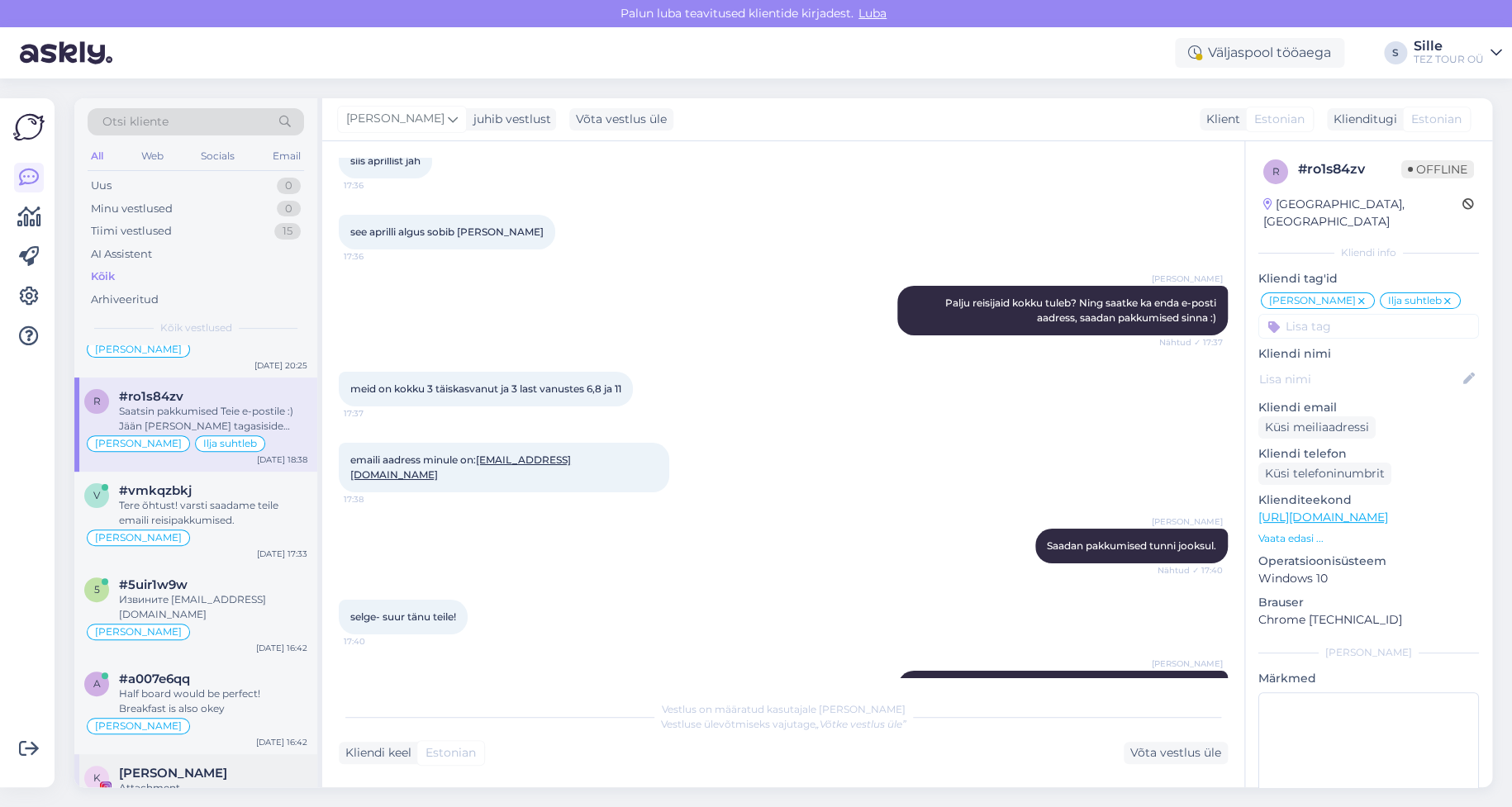
scroll to position [331, 0]
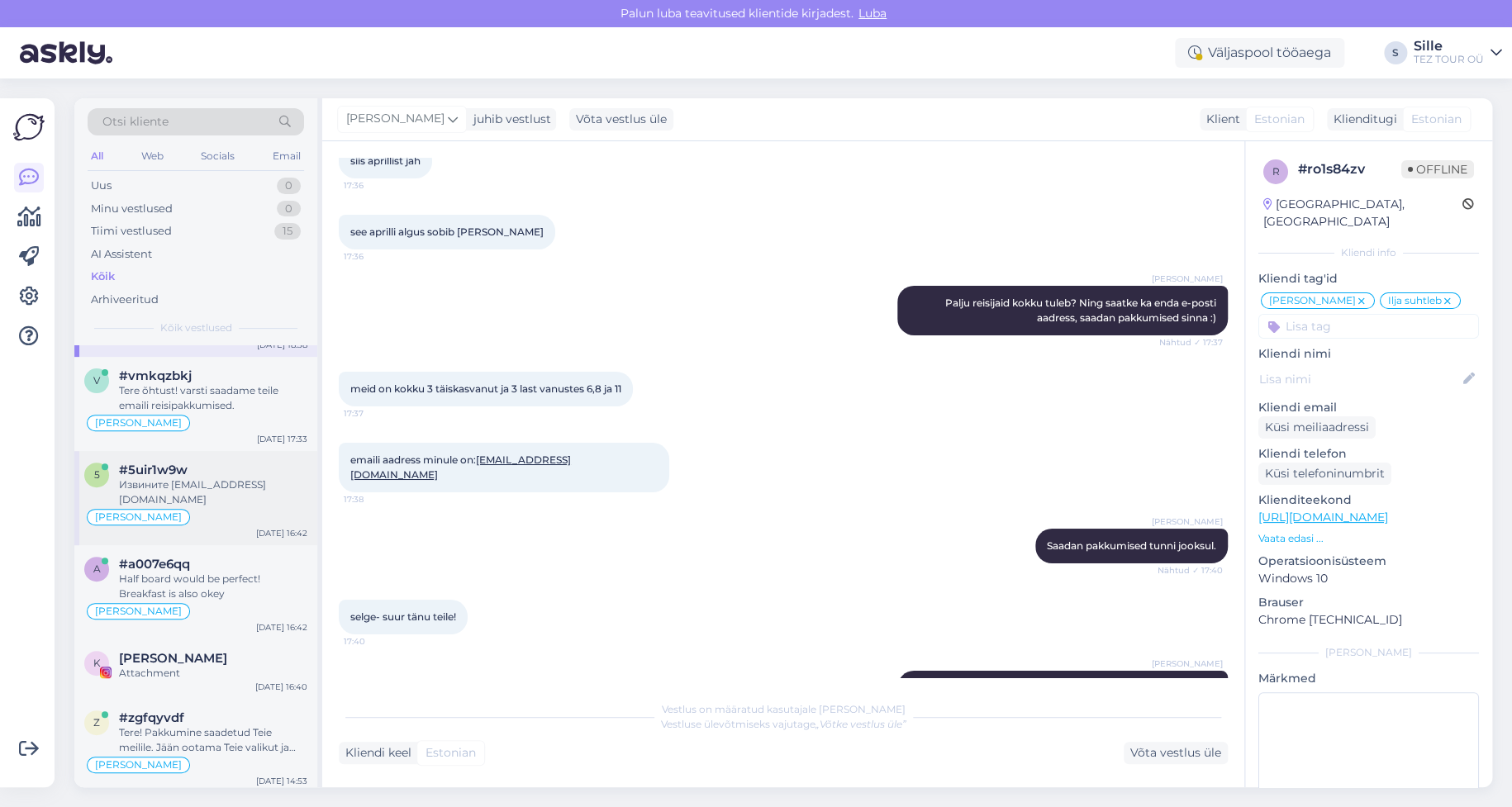
click at [201, 513] on div "[PERSON_NAME]" at bounding box center [196, 517] width 223 height 20
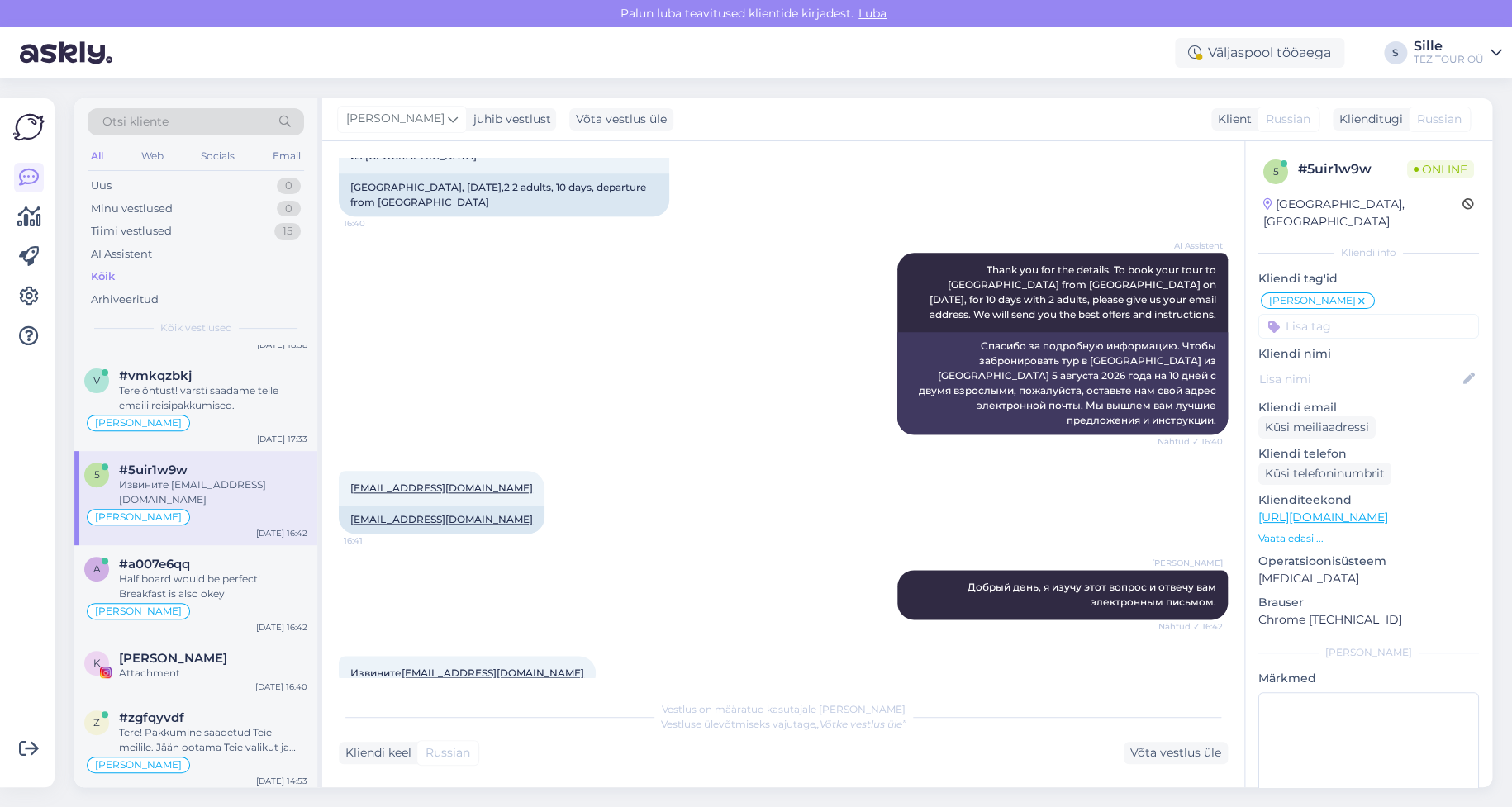
scroll to position [586, 0]
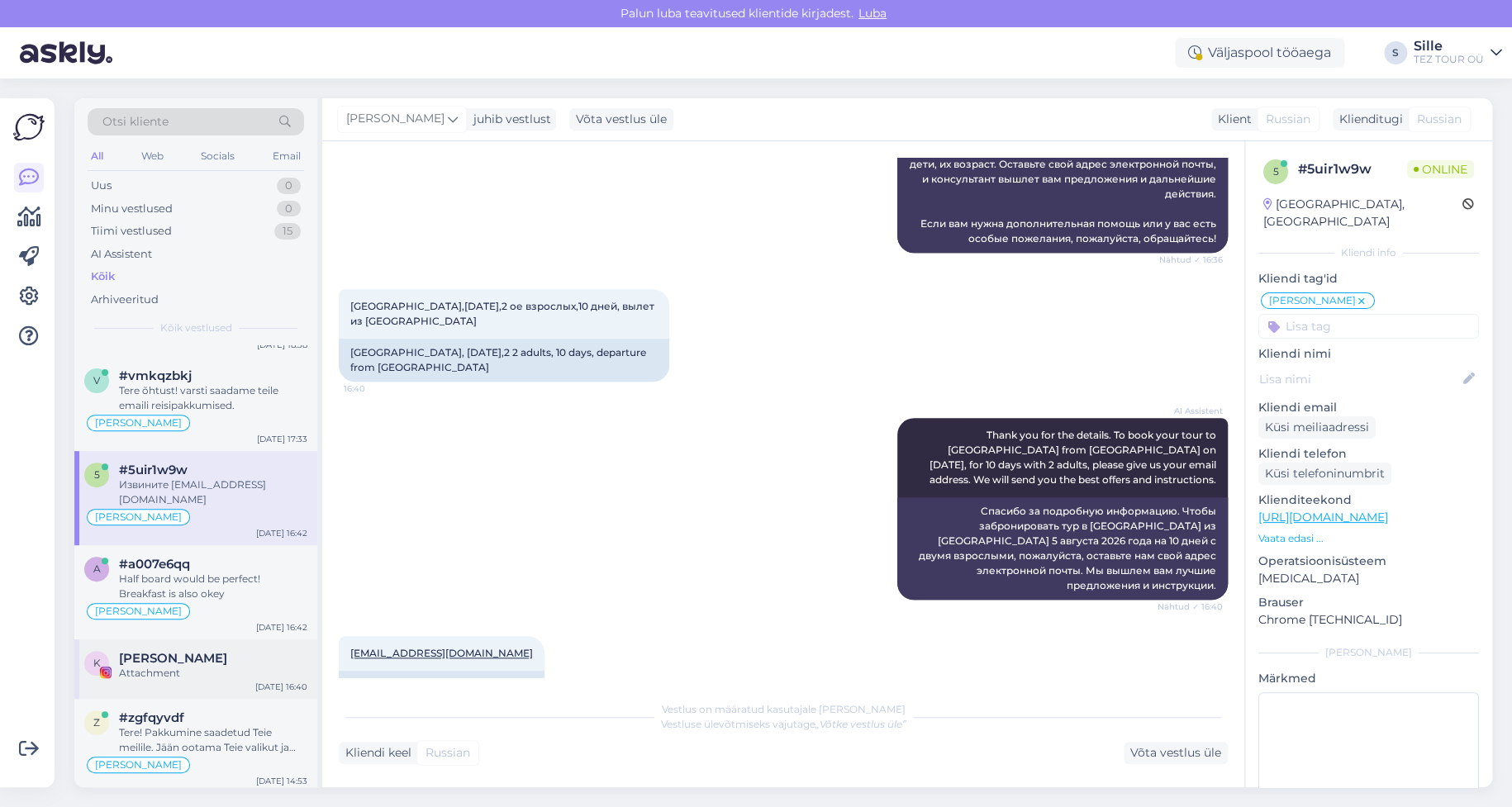
click at [184, 660] on div "[PERSON_NAME]" at bounding box center [213, 658] width 188 height 15
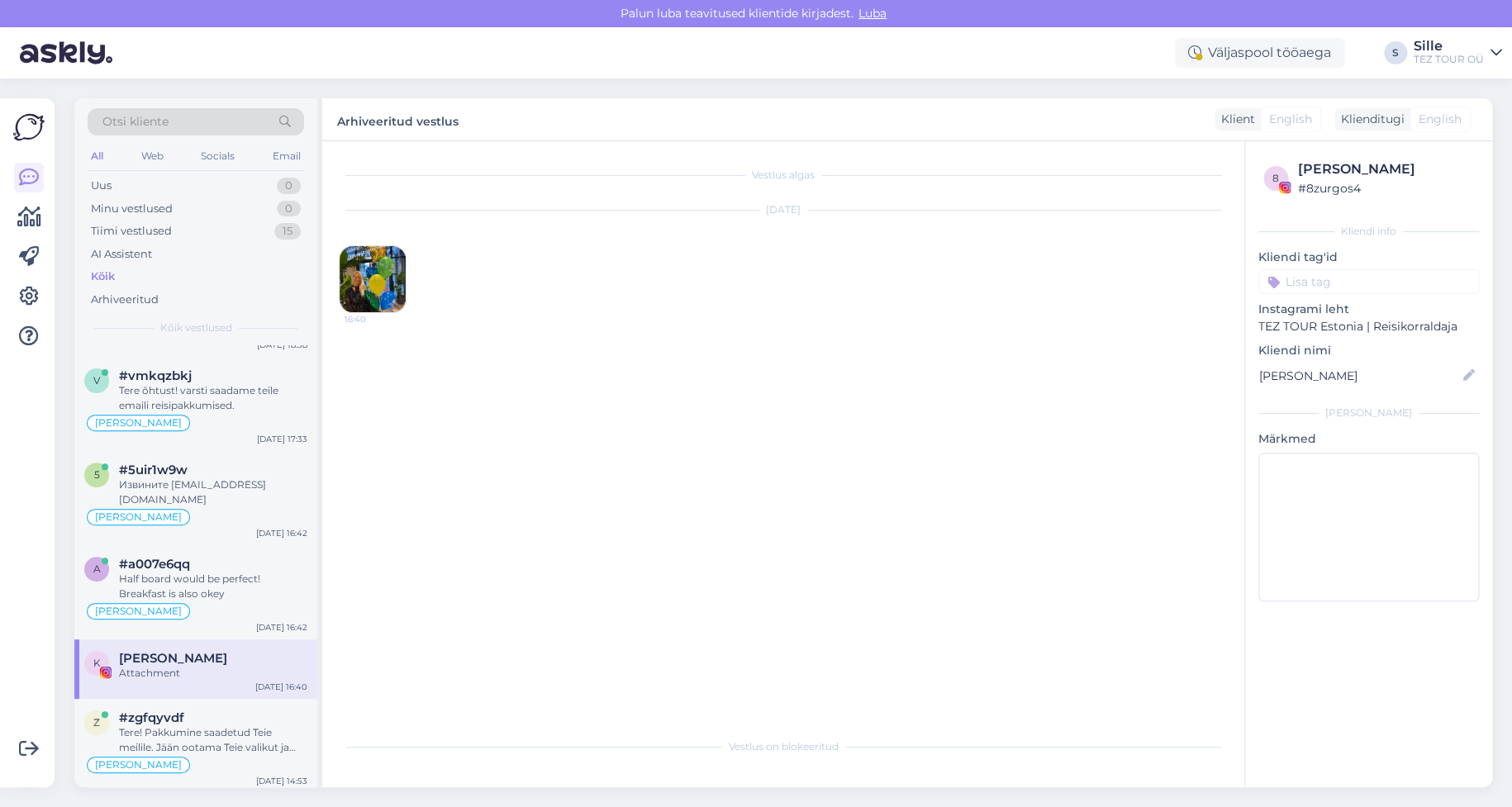
click at [366, 290] on img at bounding box center [373, 279] width 67 height 67
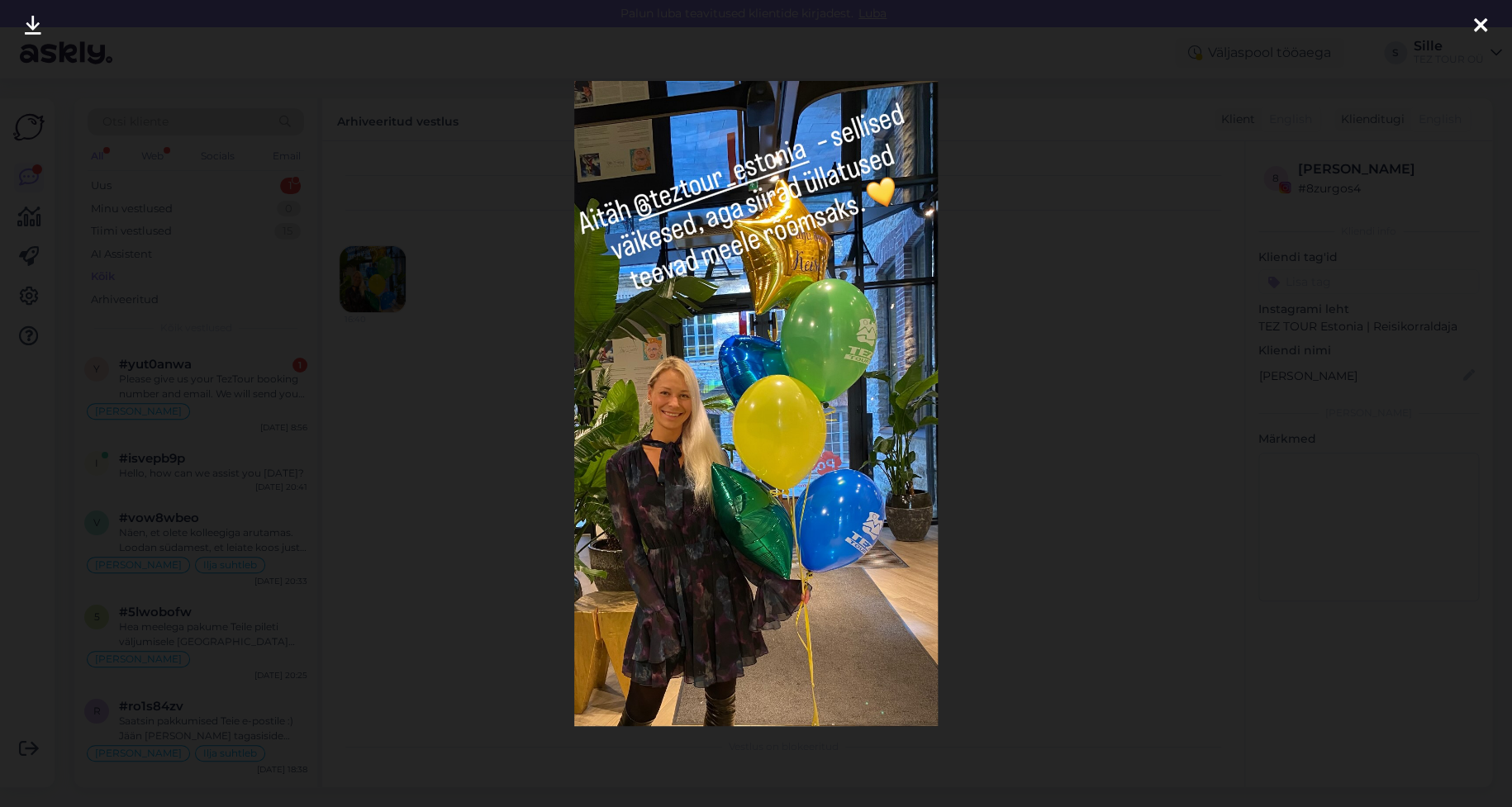
click at [1478, 22] on icon at bounding box center [1482, 26] width 14 height 22
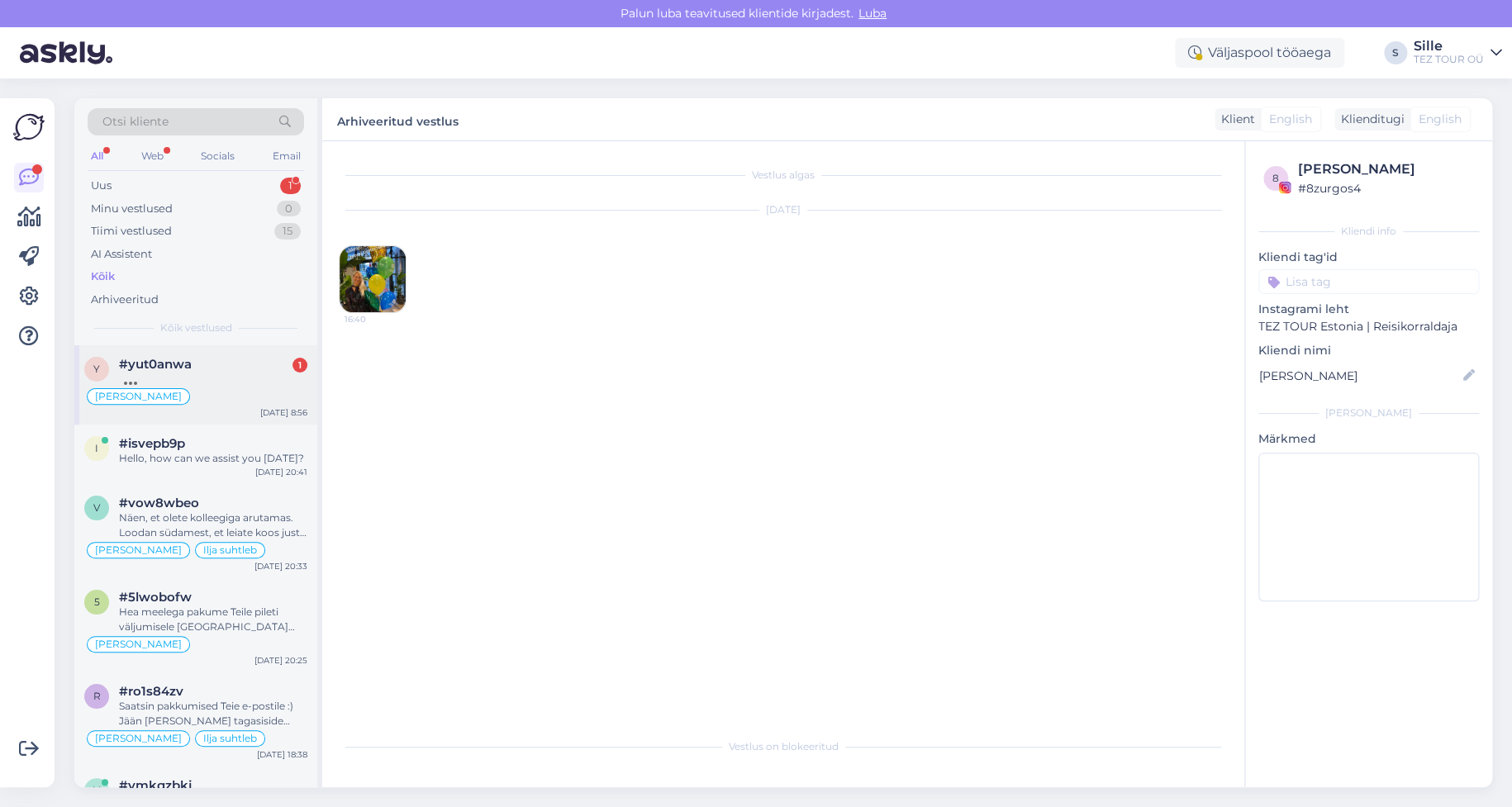
click at [207, 372] on div at bounding box center [213, 379] width 188 height 15
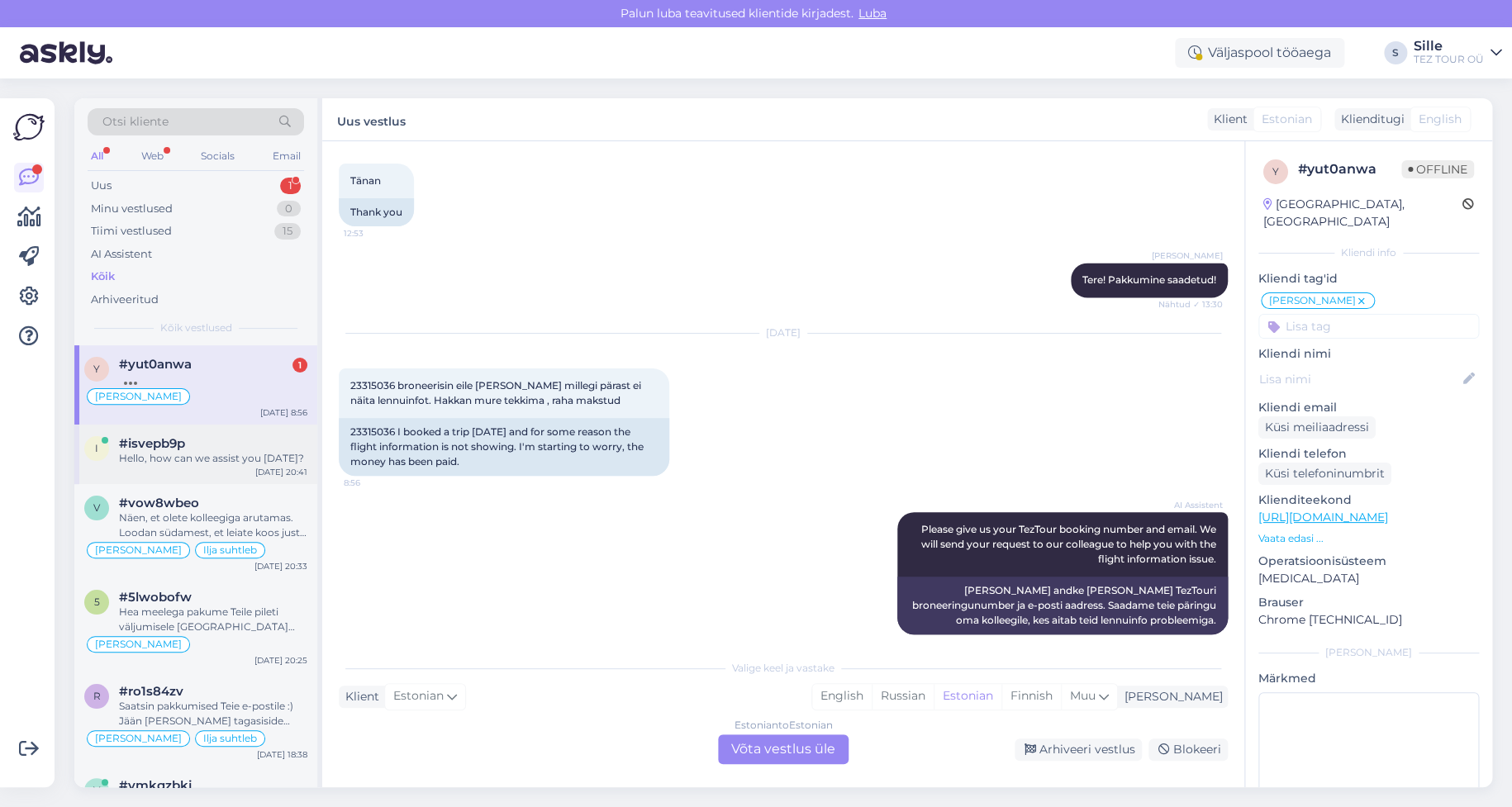
scroll to position [1521, 0]
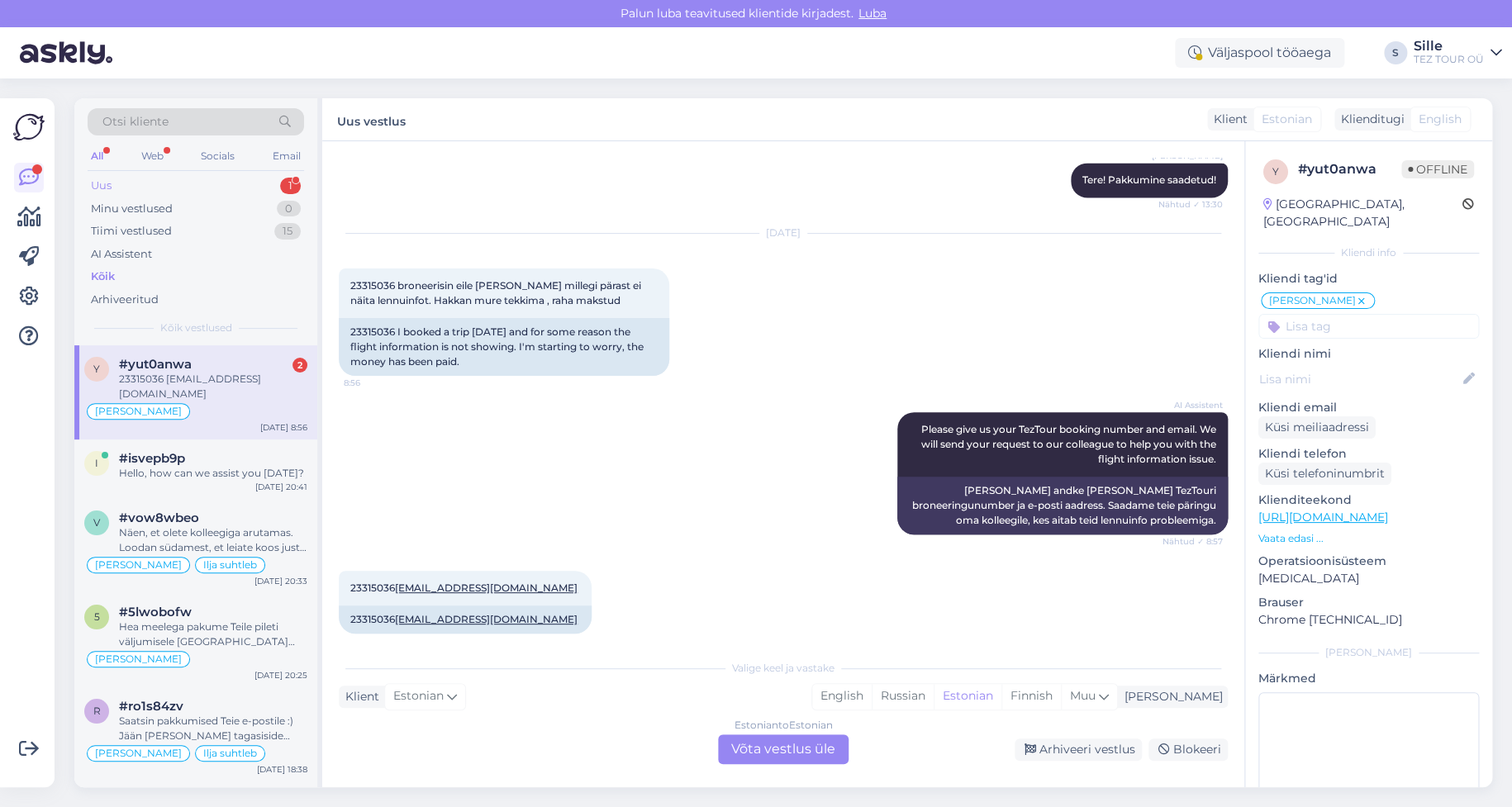
click at [193, 182] on div "Uus 1" at bounding box center [195, 186] width 216 height 24
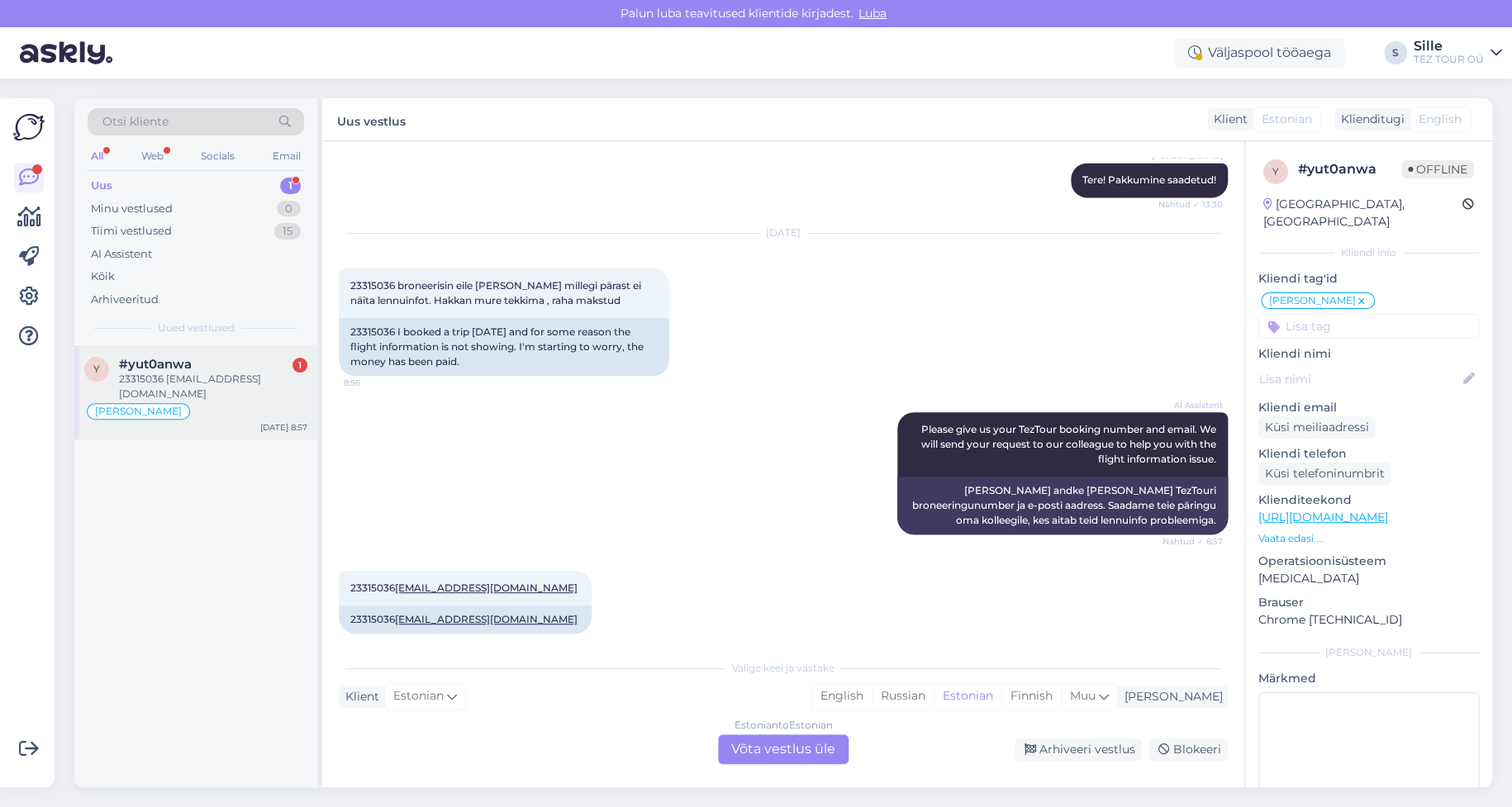
click at [210, 375] on div "23315036 [EMAIL_ADDRESS][DOMAIN_NAME]" at bounding box center [213, 387] width 188 height 29
drag, startPoint x: 395, startPoint y: 570, endPoint x: 327, endPoint y: 568, distance: 68.0
click at [327, 568] on div "Vestlus algas [DATE] Palun pakkumist [DATE] Hurgada , [GEOGRAPHIC_DATA] 2 täisk…" at bounding box center [783, 464] width 922 height 646
copy span "23315036"
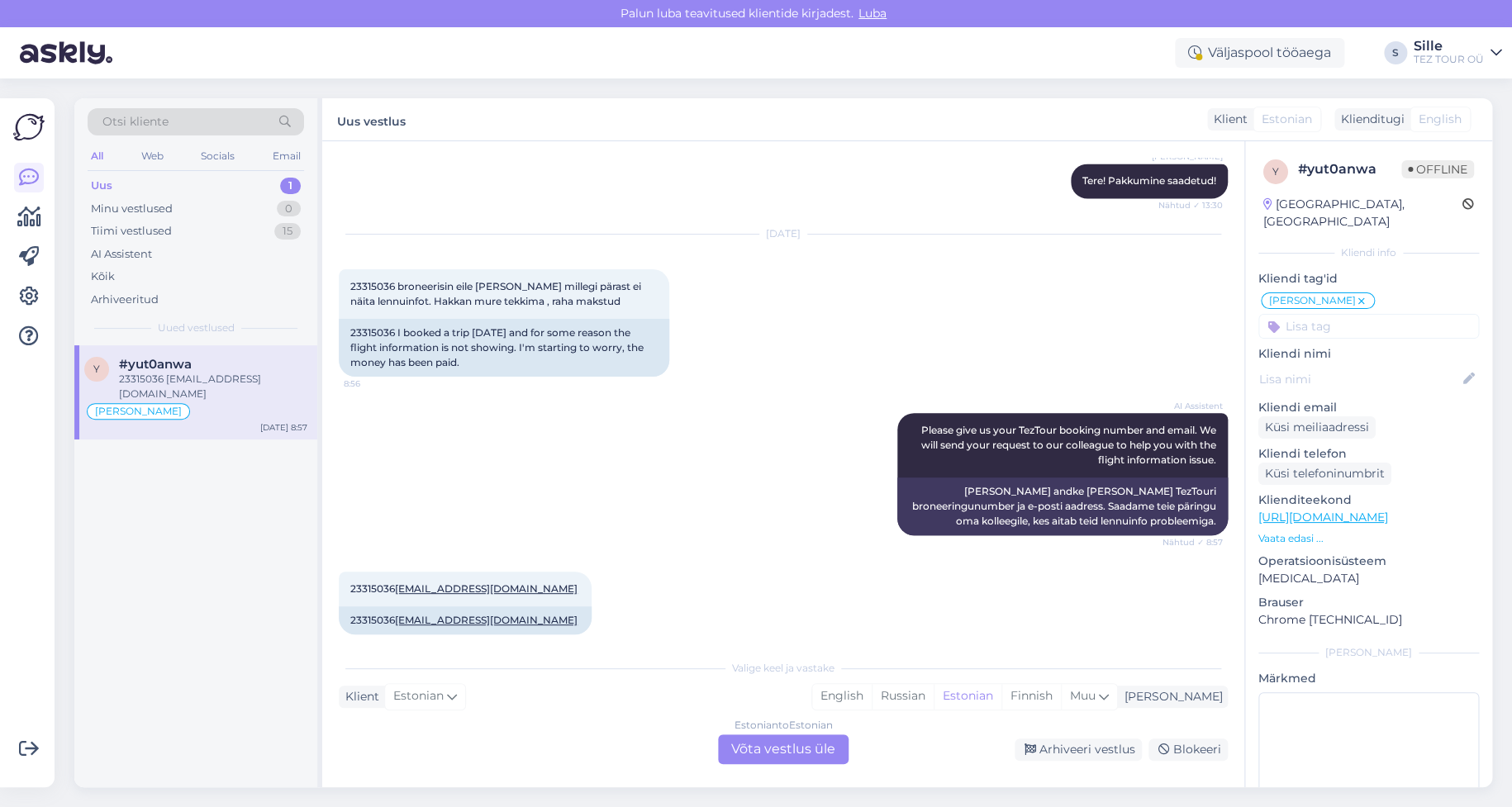
click at [810, 744] on div "Estonian to Estonian Võta vestlus üle" at bounding box center [782, 749] width 130 height 29
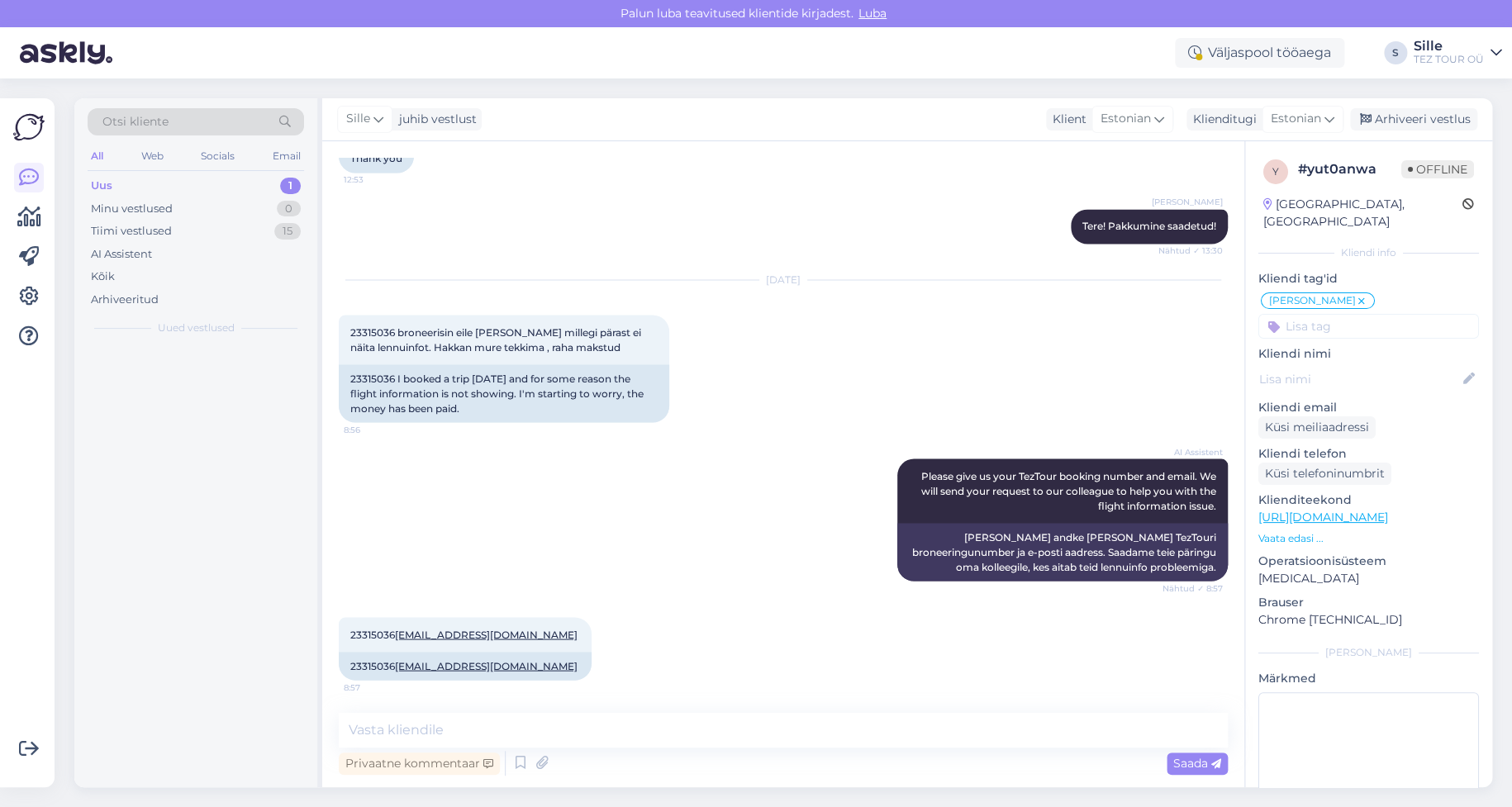
scroll to position [1458, 0]
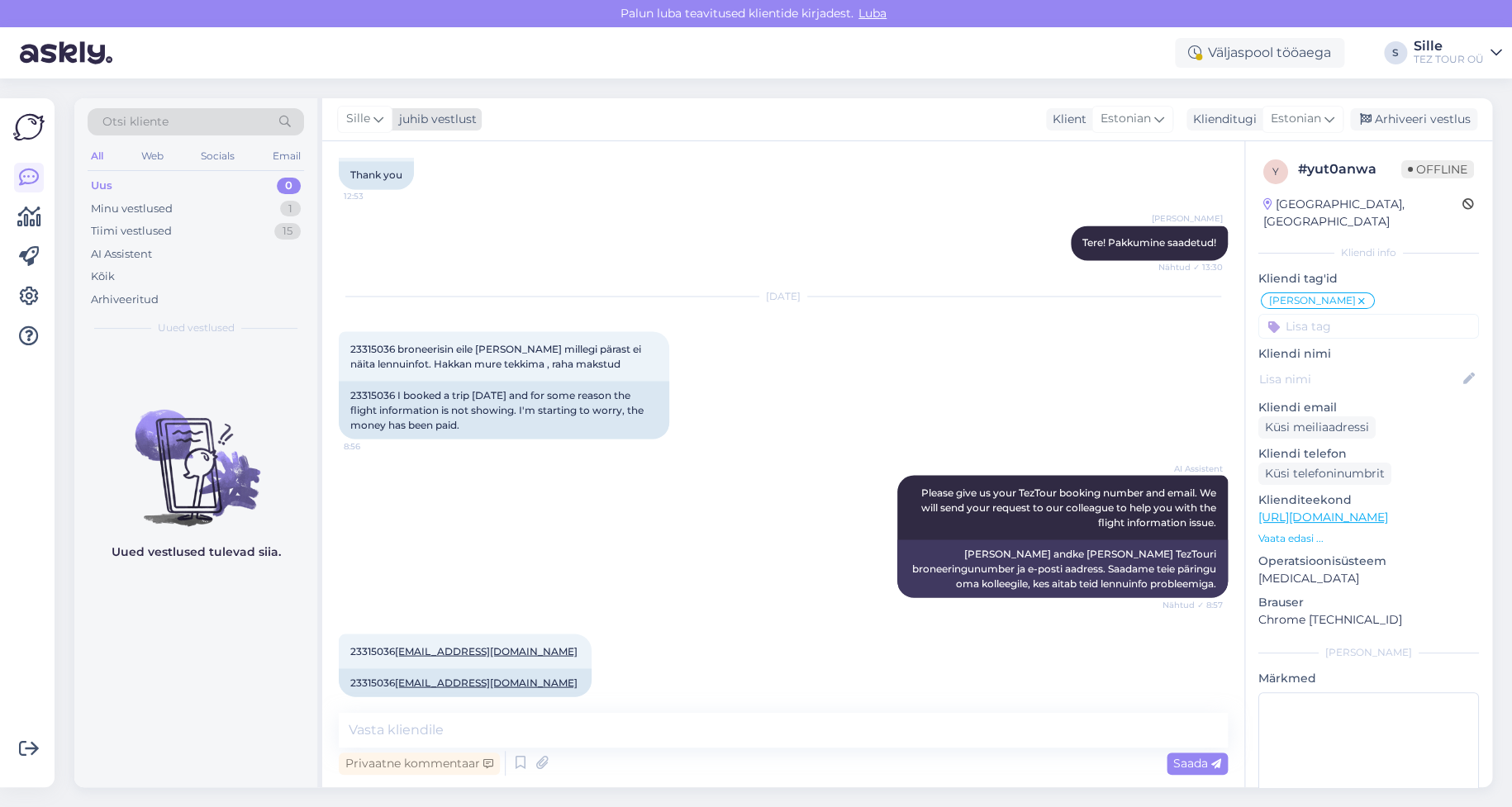
click at [366, 119] on span "Sille" at bounding box center [358, 119] width 24 height 19
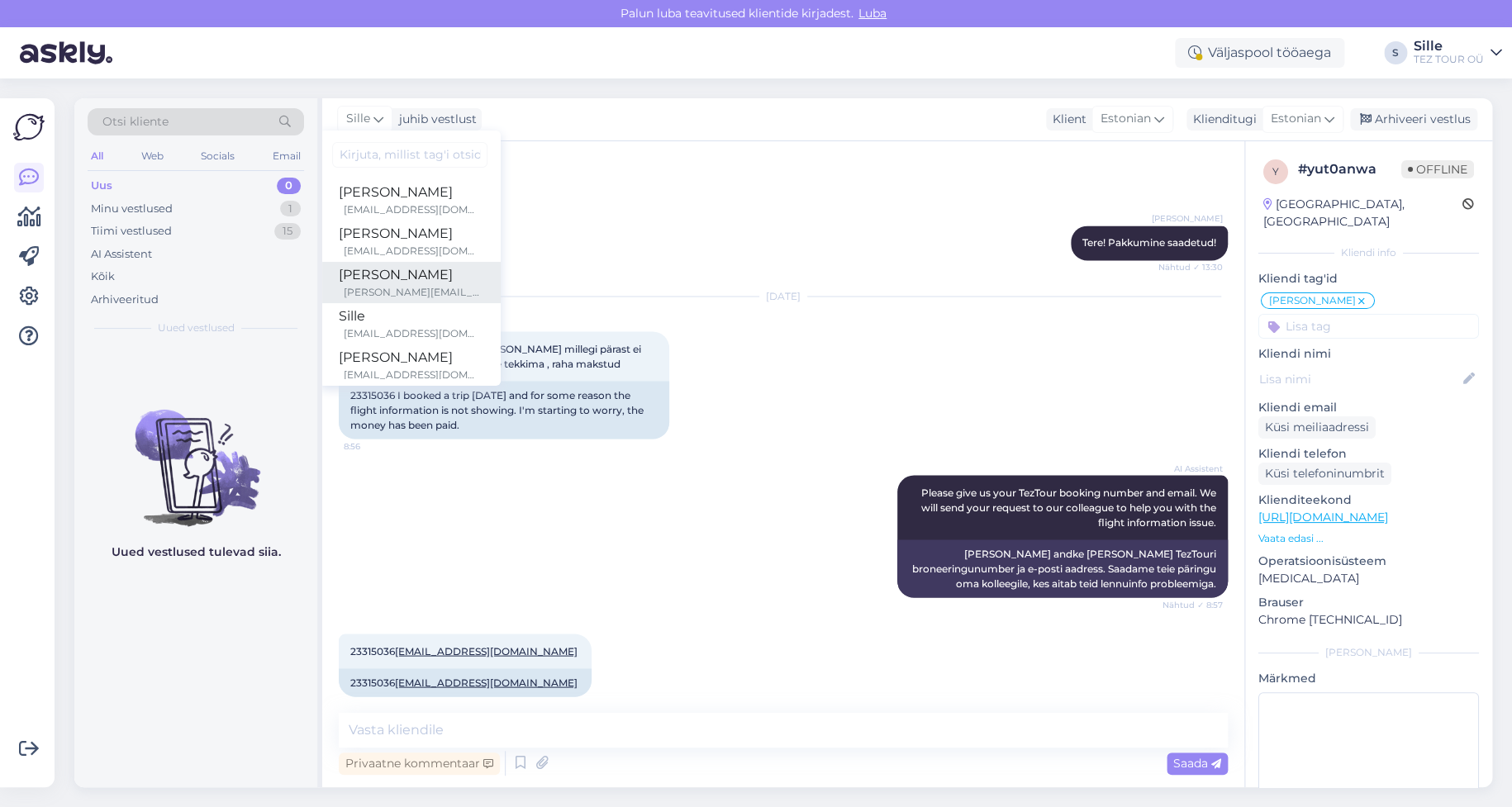
scroll to position [166, 0]
click at [398, 276] on div "Marika" at bounding box center [409, 275] width 142 height 20
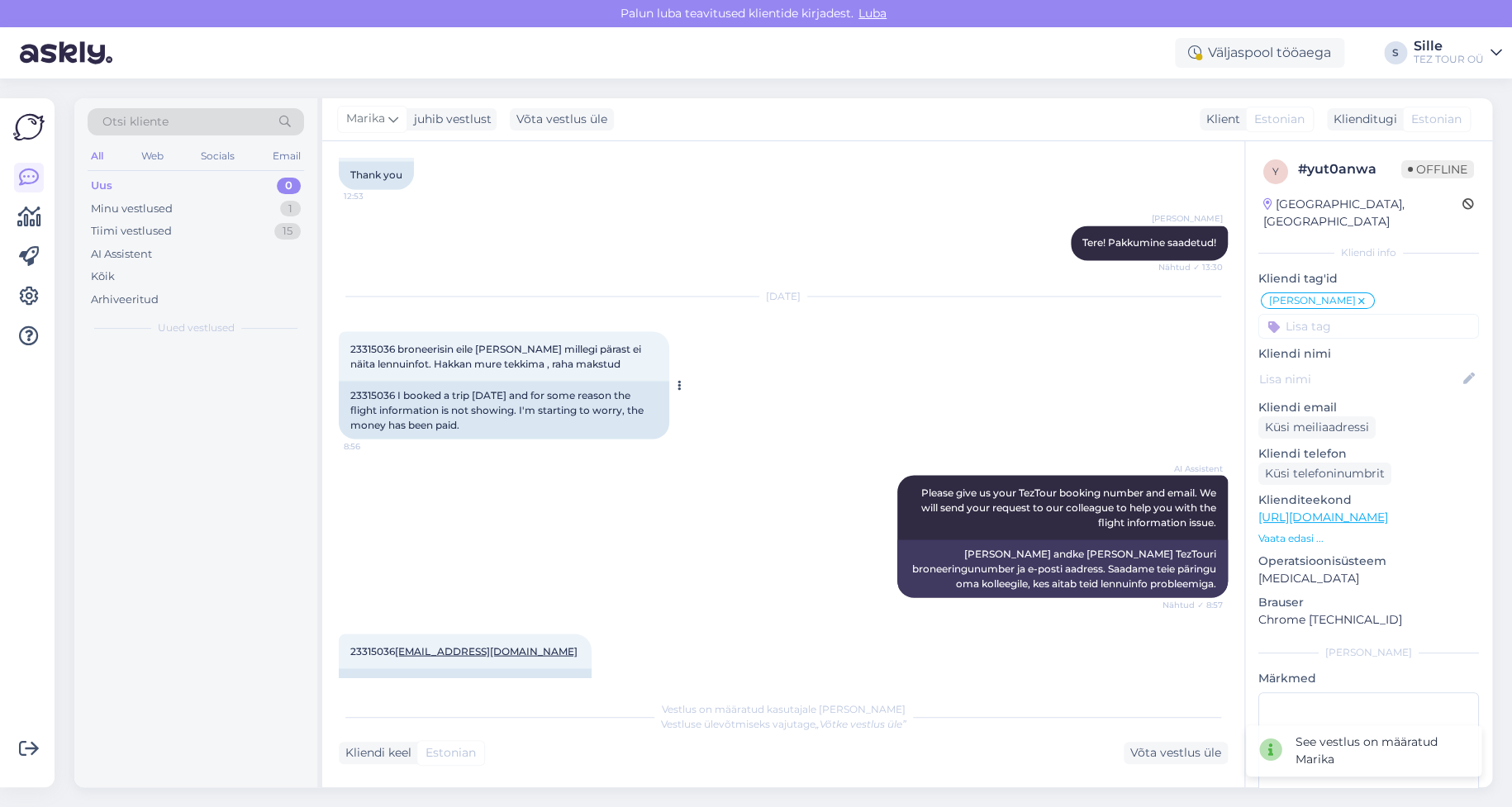
scroll to position [1479, 0]
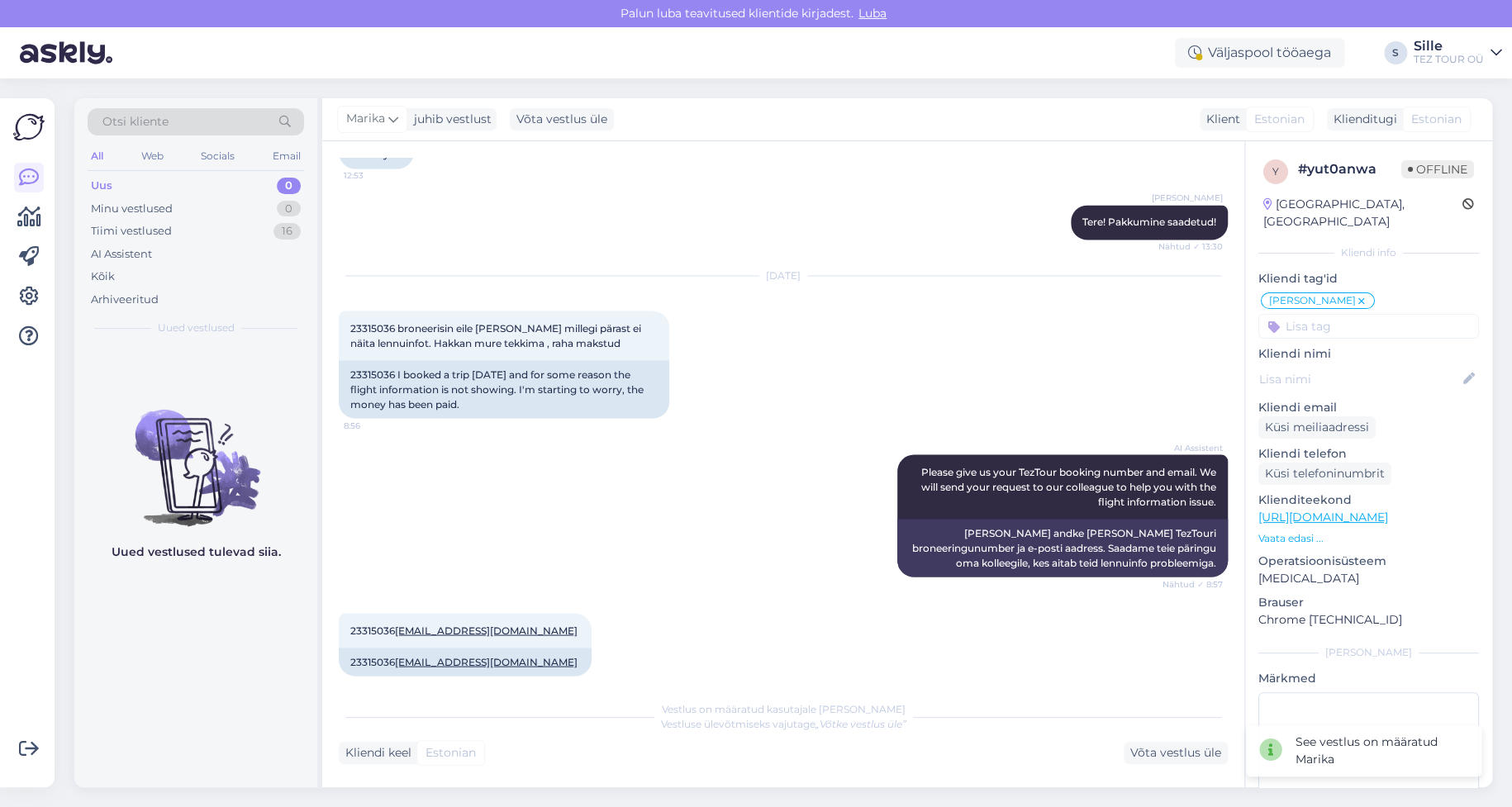
click at [1314, 314] on input at bounding box center [1368, 326] width 220 height 24
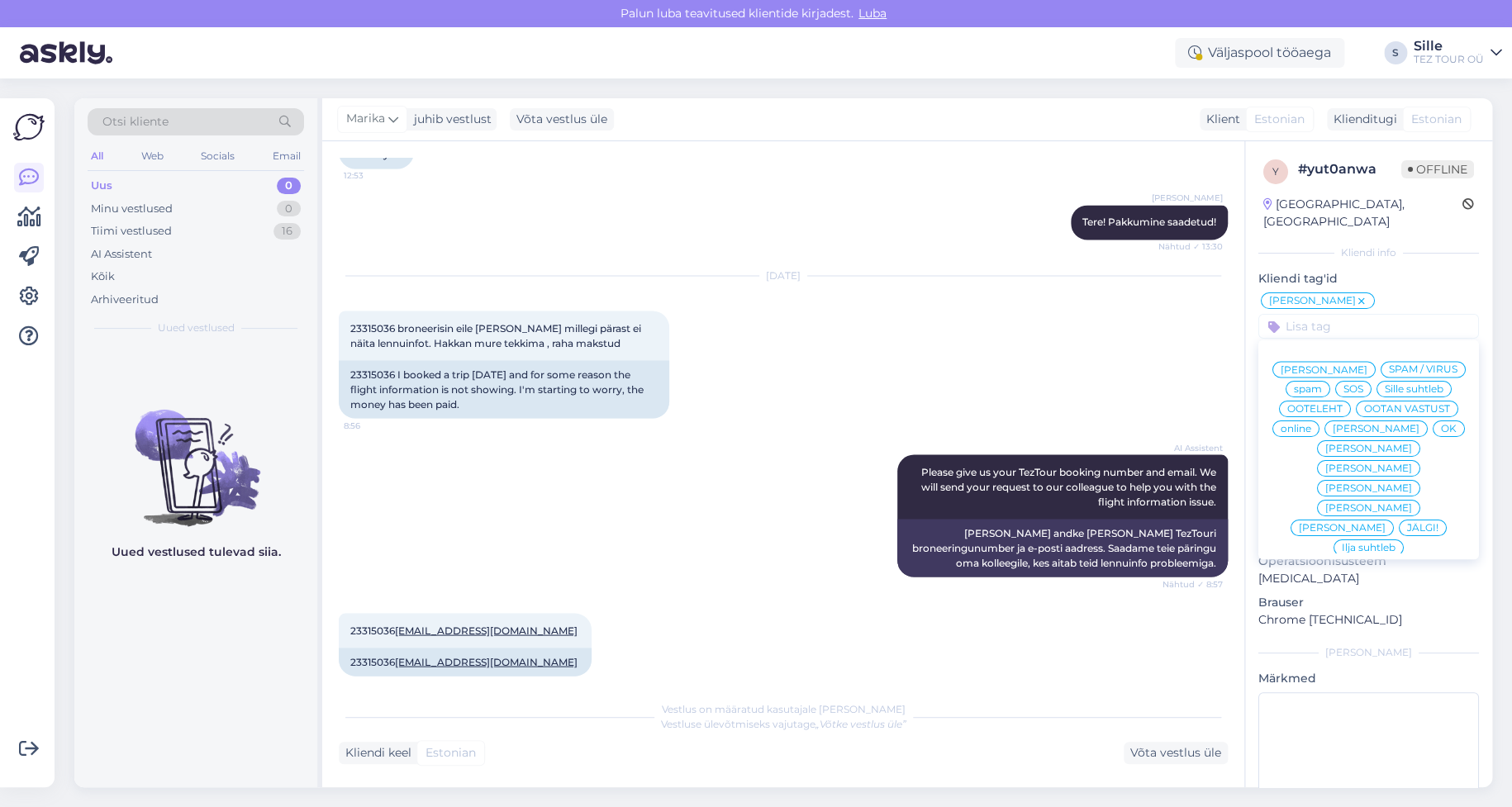
click at [1311, 424] on span "online" at bounding box center [1296, 429] width 30 height 10
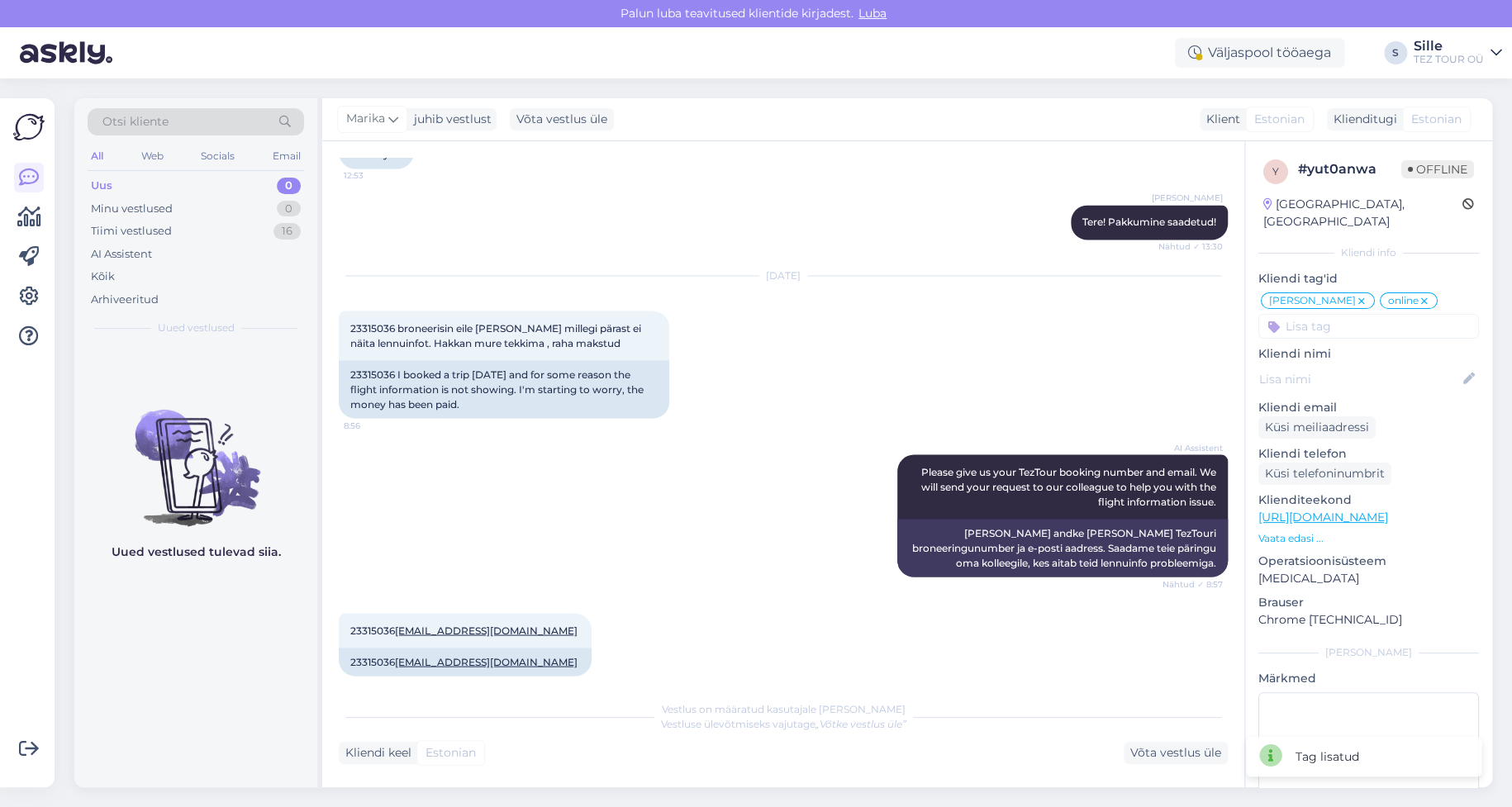
click at [1357, 295] on icon at bounding box center [1362, 302] width 10 height 14
click at [175, 232] on div "Tiimi vestlused 16" at bounding box center [195, 231] width 216 height 24
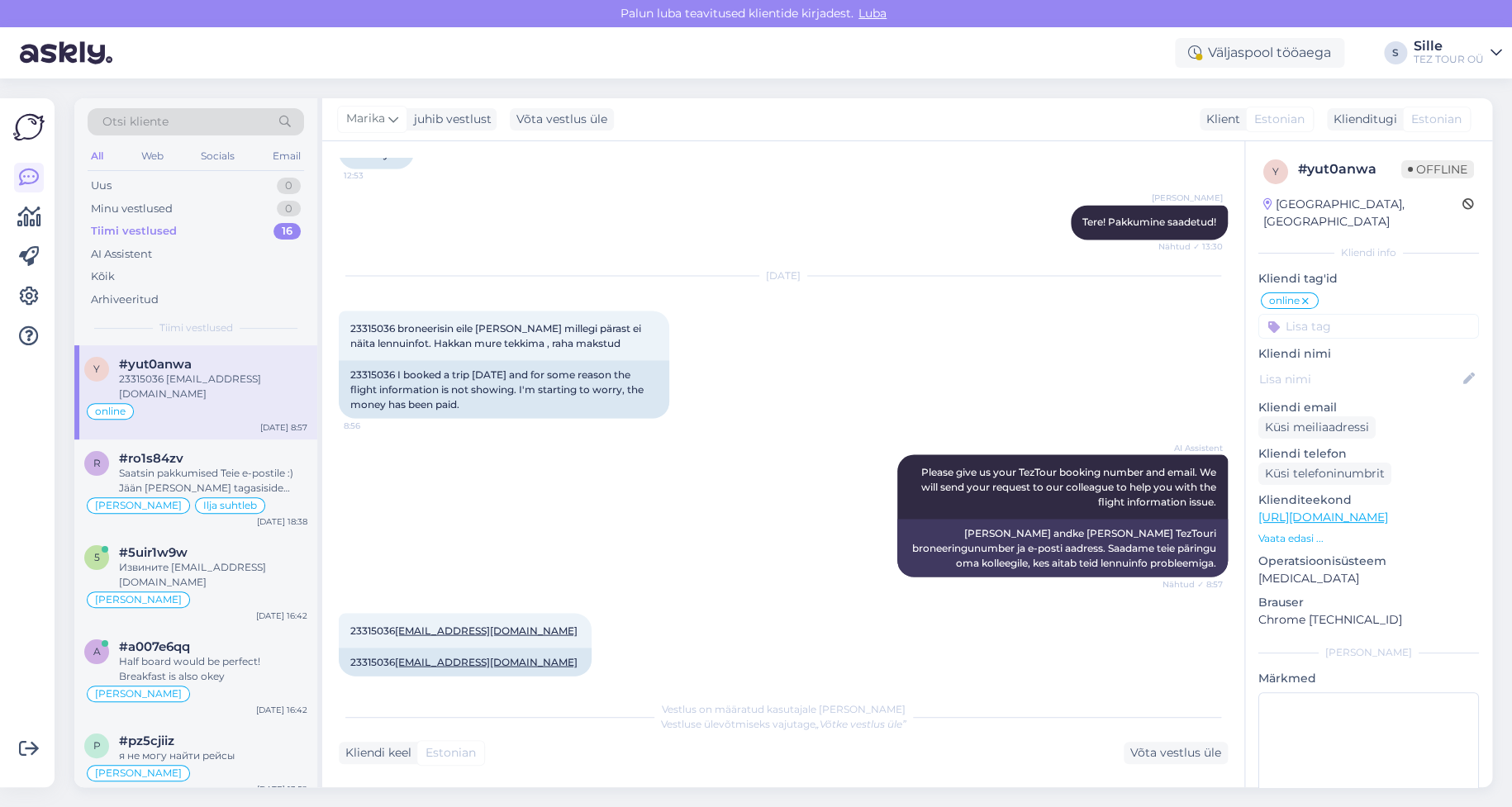
drag, startPoint x: 203, startPoint y: 390, endPoint x: 209, endPoint y: 397, distance: 9.2
click at [208, 402] on div "online" at bounding box center [196, 411] width 223 height 20
